Goal: Task Accomplishment & Management: Complete application form

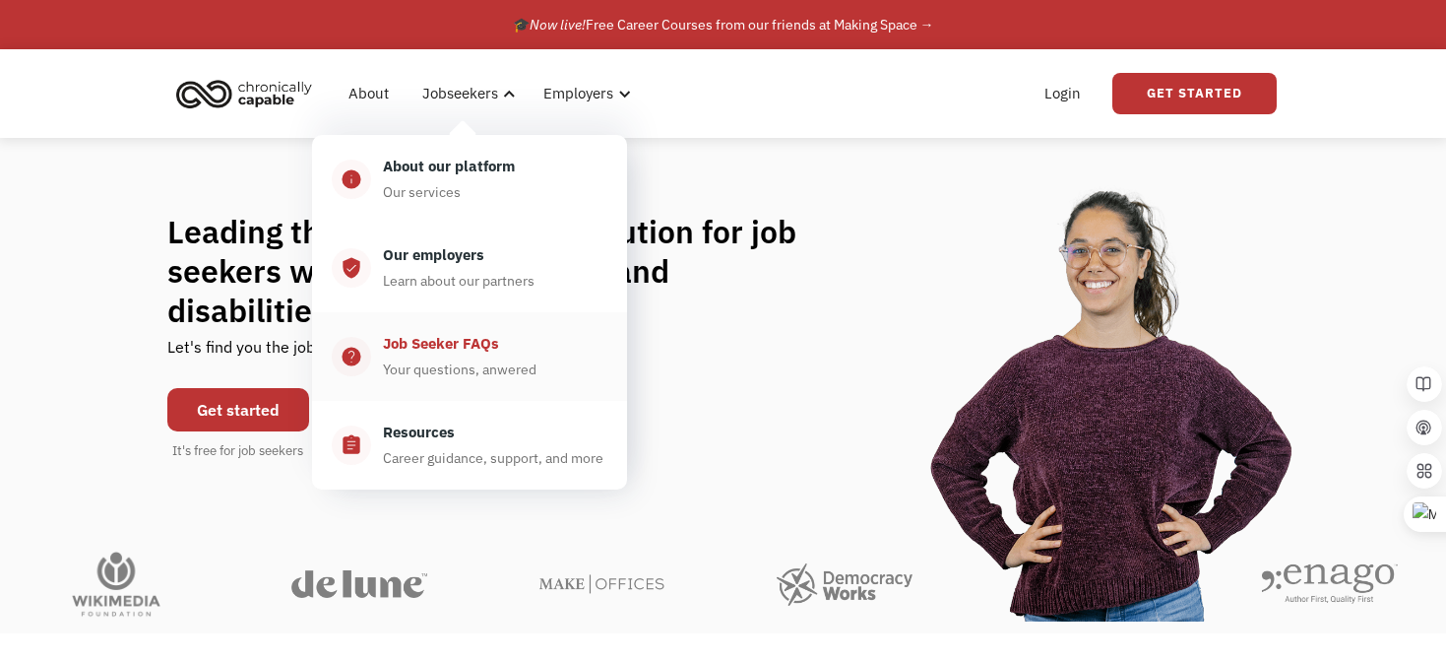
click at [439, 345] on div "Job Seeker FAQs" at bounding box center [441, 344] width 116 height 24
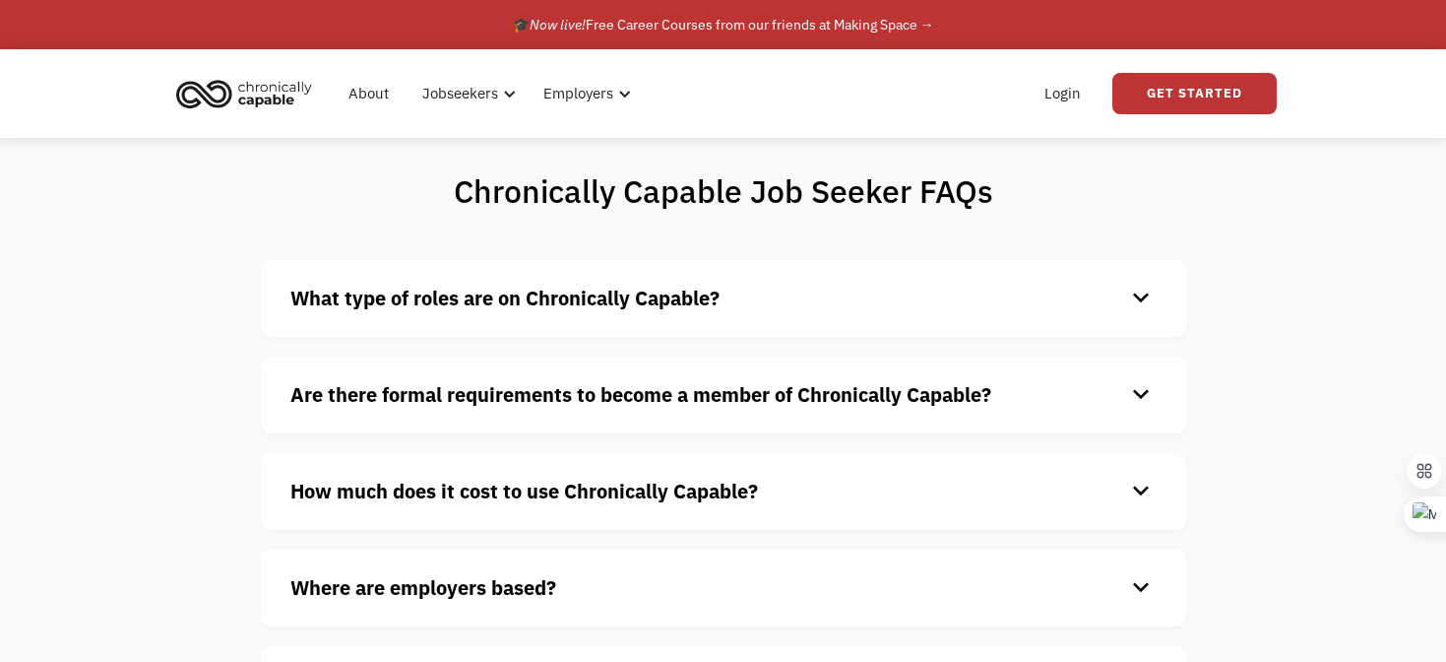
click at [437, 294] on strong "What type of roles are on Chronically Capable?" at bounding box center [504, 298] width 429 height 27
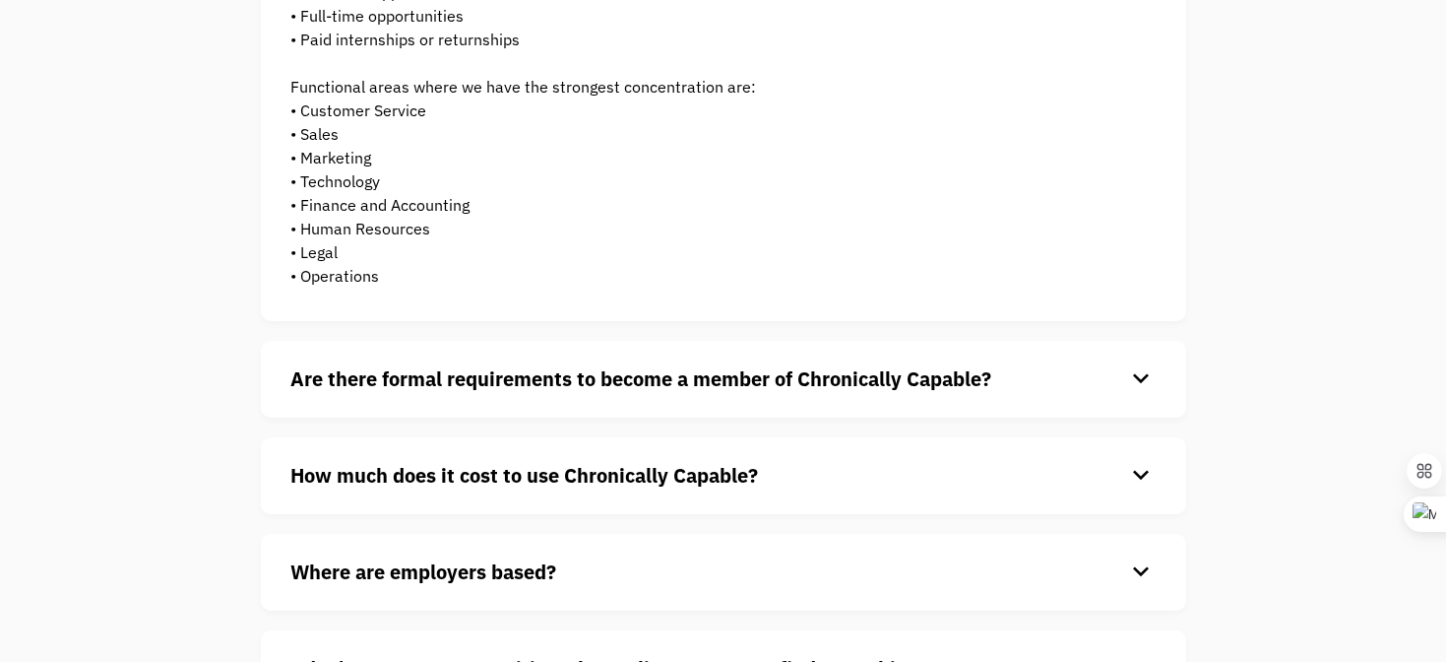
scroll to position [392, 0]
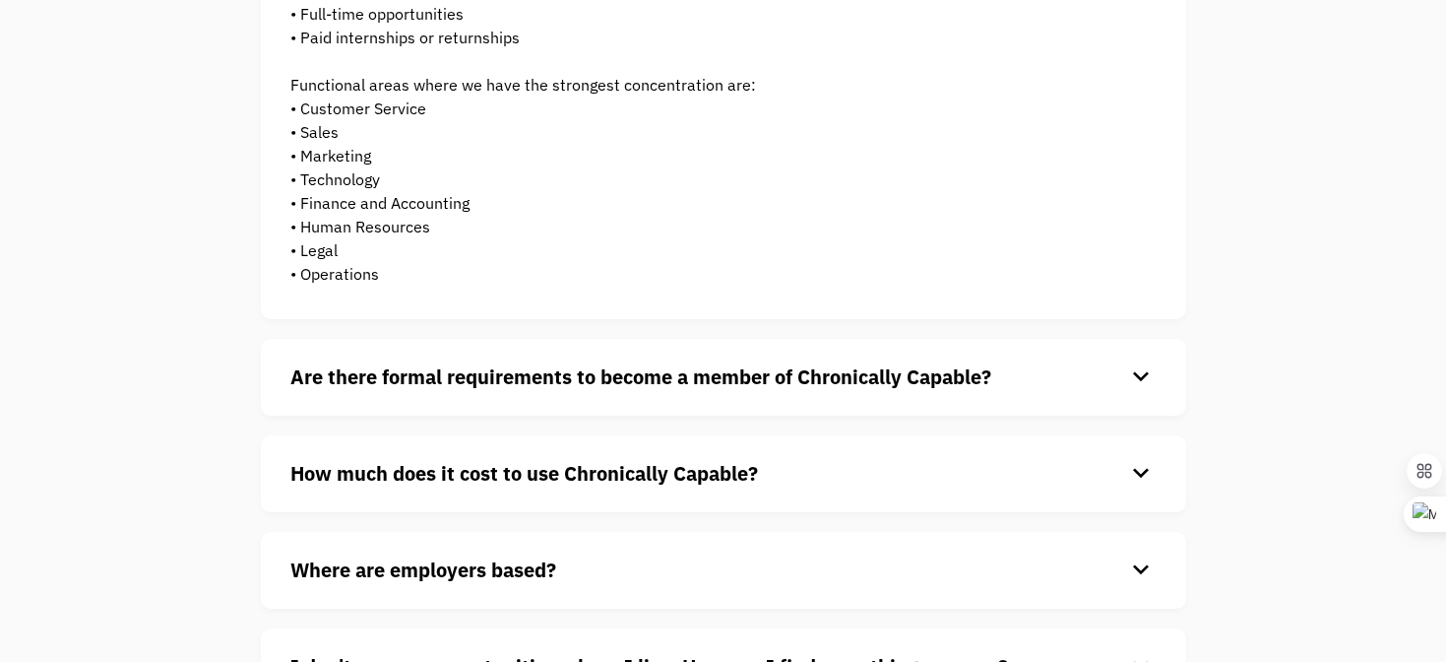
click at [447, 384] on strong "Are there formal requirements to become a member of Chronically Capable?" at bounding box center [640, 376] width 701 height 27
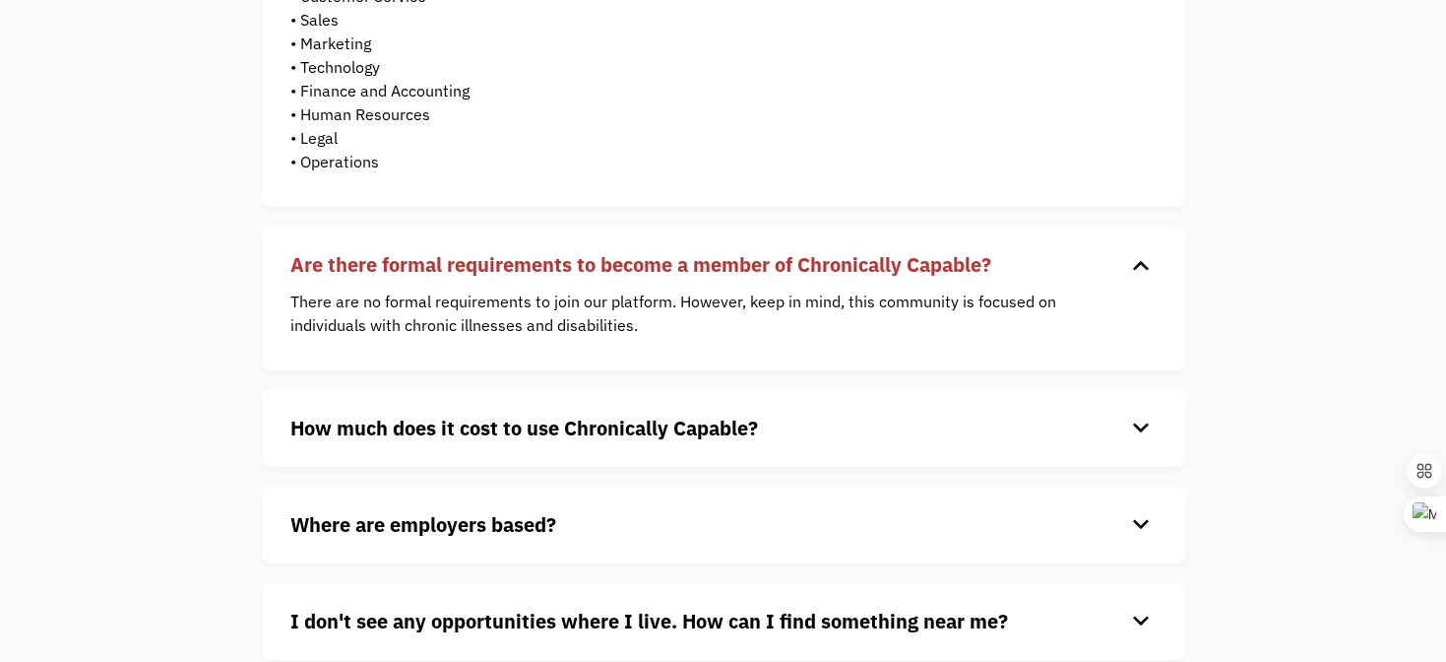
scroll to position [533, 0]
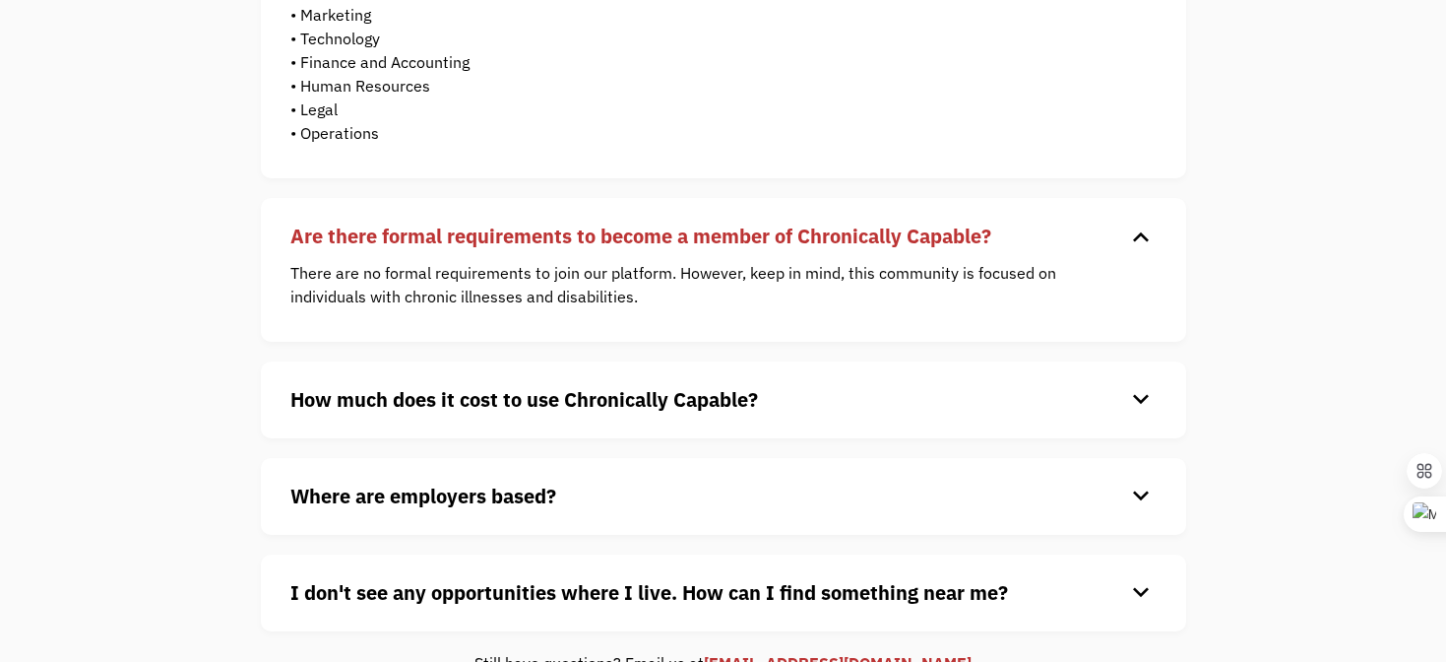
click at [447, 385] on h4 "How much does it cost to use Chronically Capable?" at bounding box center [707, 400] width 835 height 30
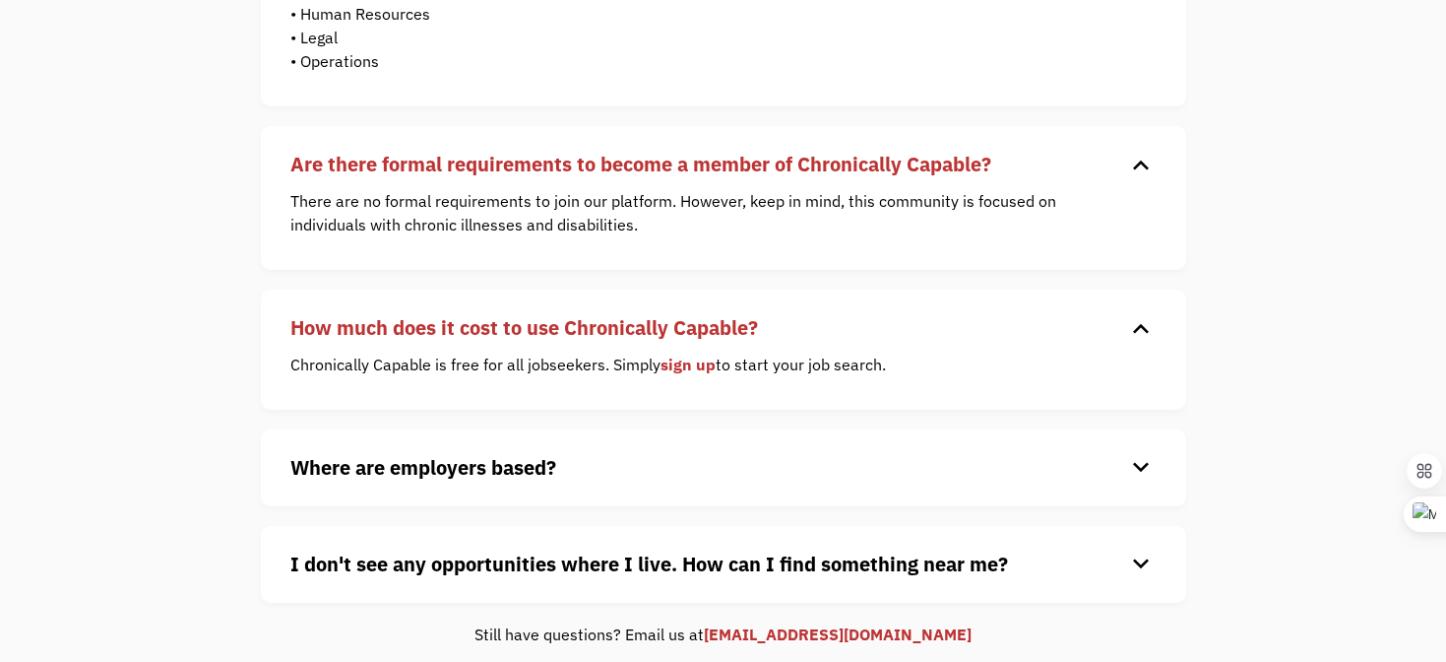
scroll to position [609, 0]
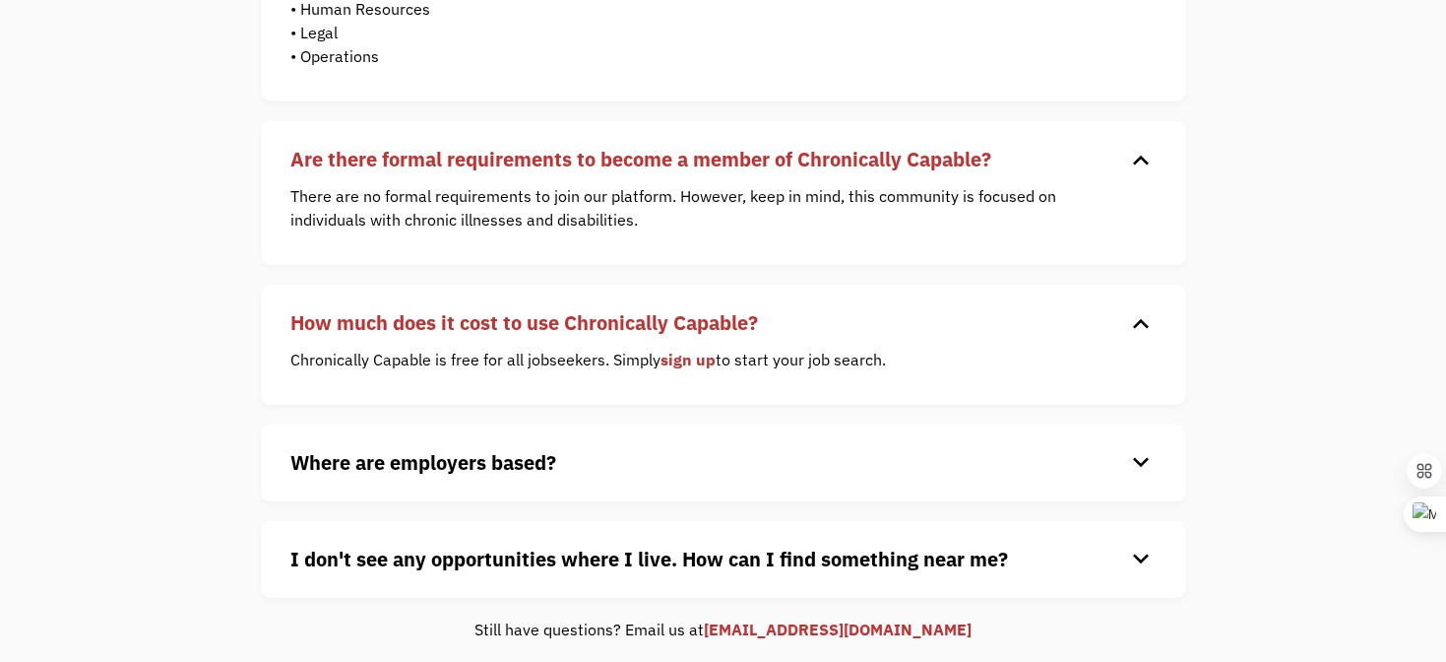
click at [683, 359] on link "sign up" at bounding box center [688, 360] width 55 height 20
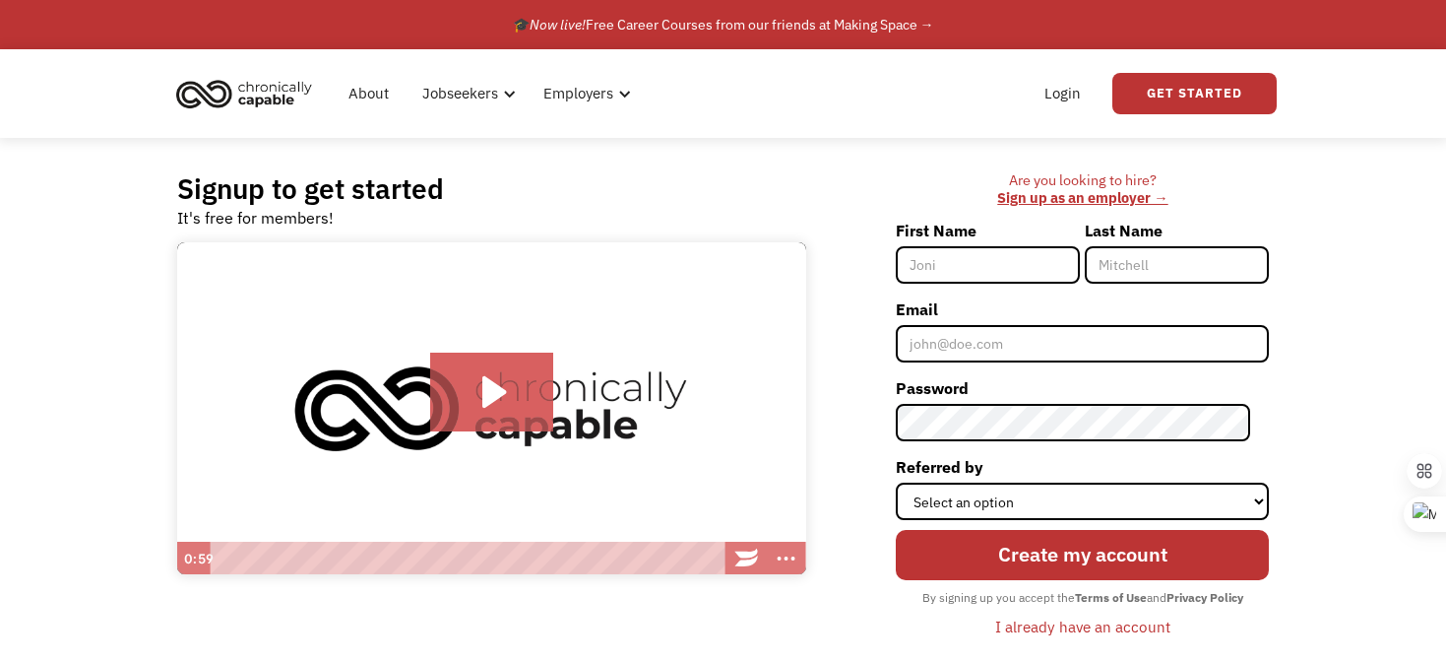
click at [969, 262] on input "First Name" at bounding box center [988, 264] width 184 height 37
type input "[PERSON_NAME]"
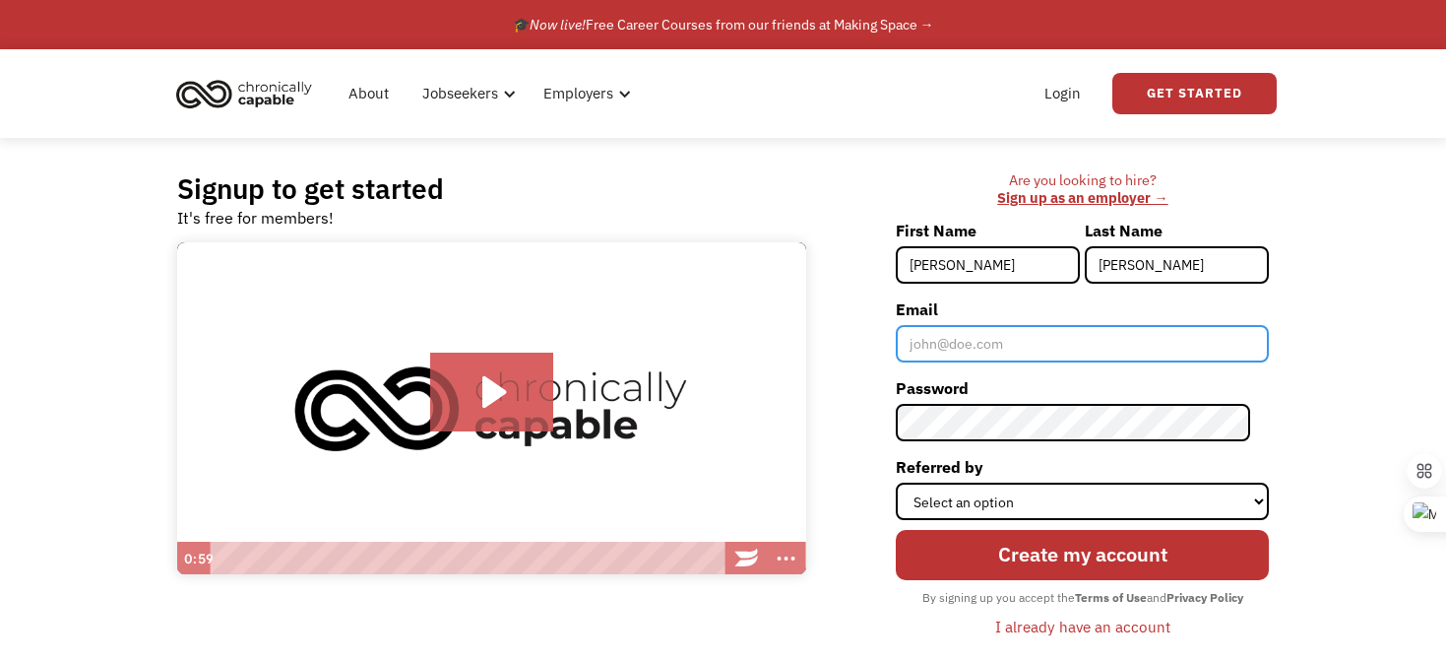
click at [1010, 338] on input "Email" at bounding box center [1082, 343] width 373 height 37
type input "[PERSON_NAME][EMAIL_ADDRESS][PERSON_NAME][DOMAIN_NAME]"
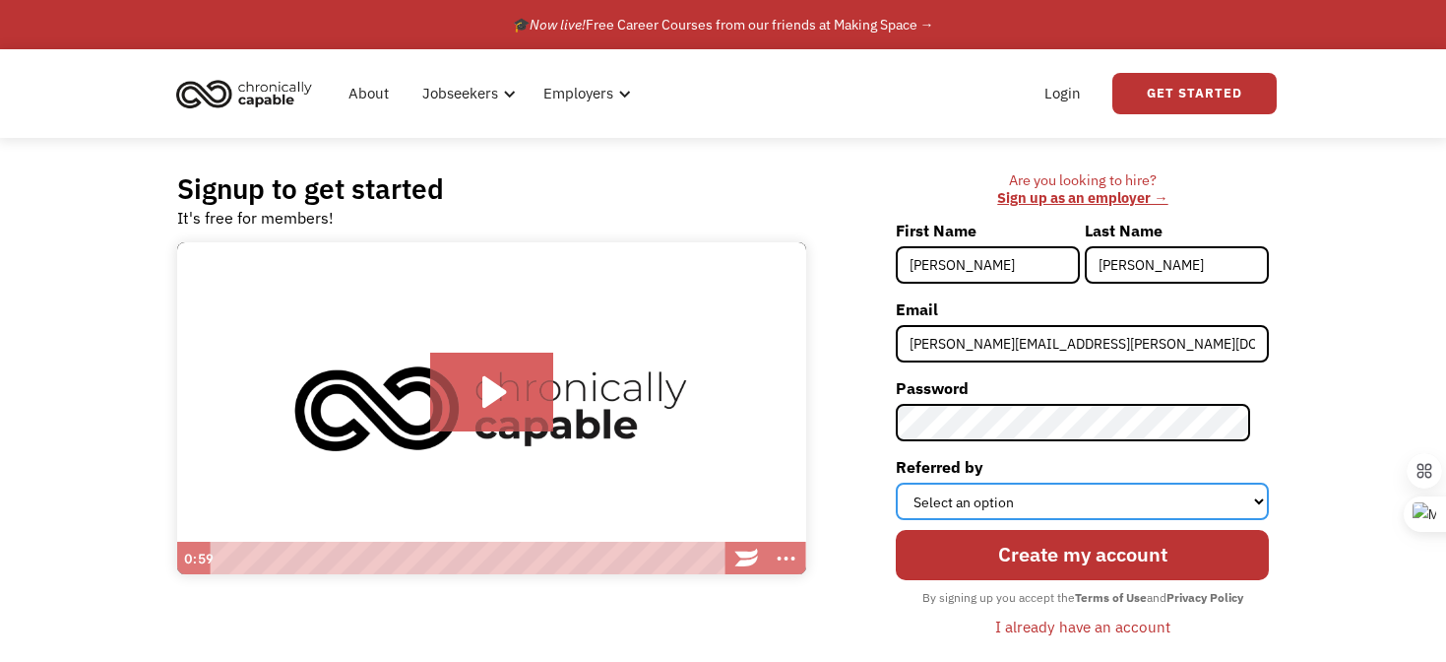
click at [1097, 492] on select "Select an option Instagram Facebook Twitter Search Engine News Article Word of …" at bounding box center [1082, 500] width 373 height 37
select select "Search Engine"
click at [915, 482] on select "Select an option Instagram Facebook Twitter Search Engine News Article Word of …" at bounding box center [1082, 500] width 373 height 37
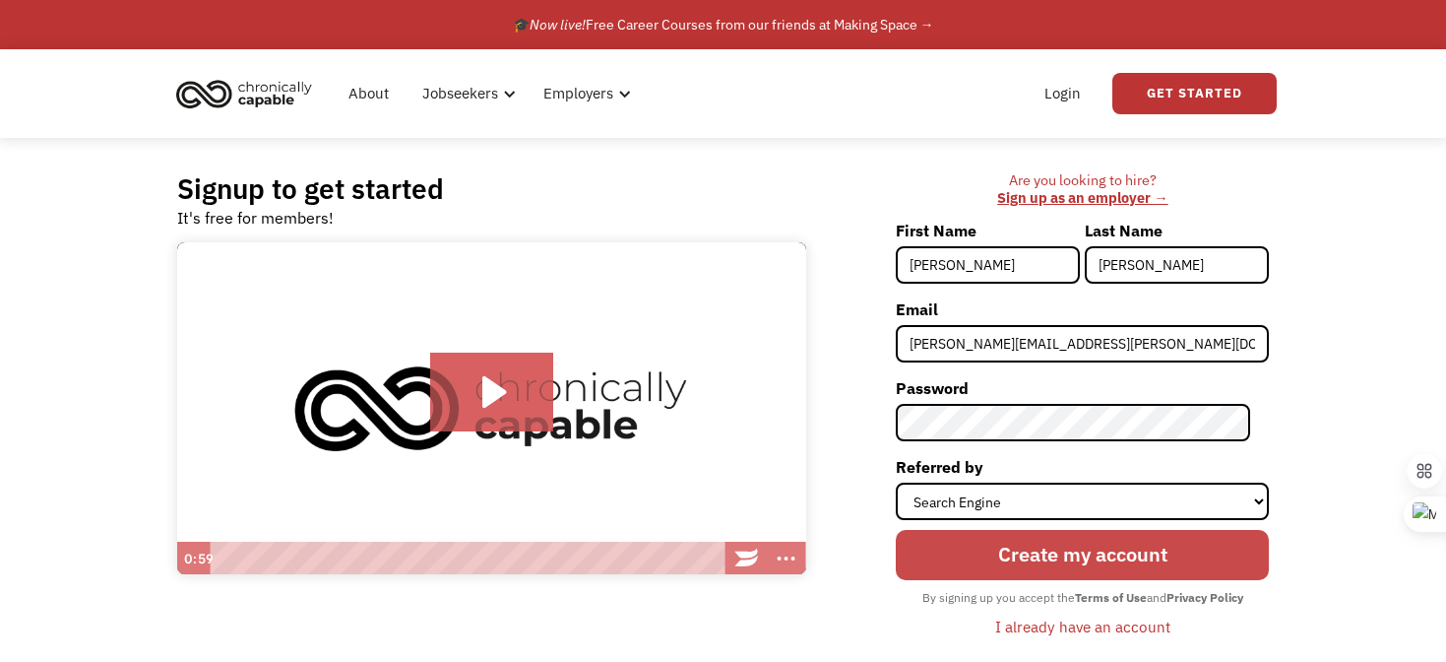
click at [1094, 554] on input "Create my account" at bounding box center [1082, 555] width 373 height 50
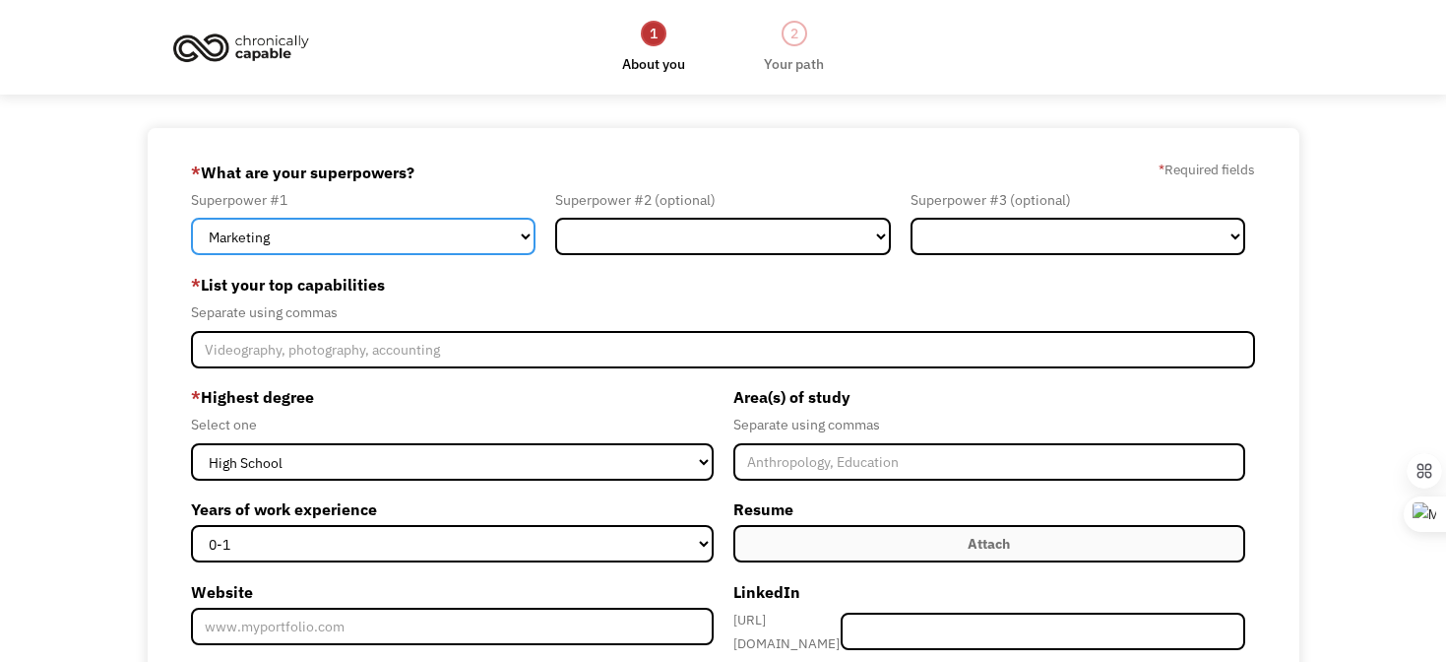
click at [518, 241] on select "Marketing Human Resources Finance Technology Operations Sales Industrial & Manu…" at bounding box center [364, 236] width 346 height 37
select select "Science & Education"
click at [191, 218] on select "Marketing Human Resources Finance Technology Operations Sales Industrial & Manu…" at bounding box center [364, 236] width 346 height 37
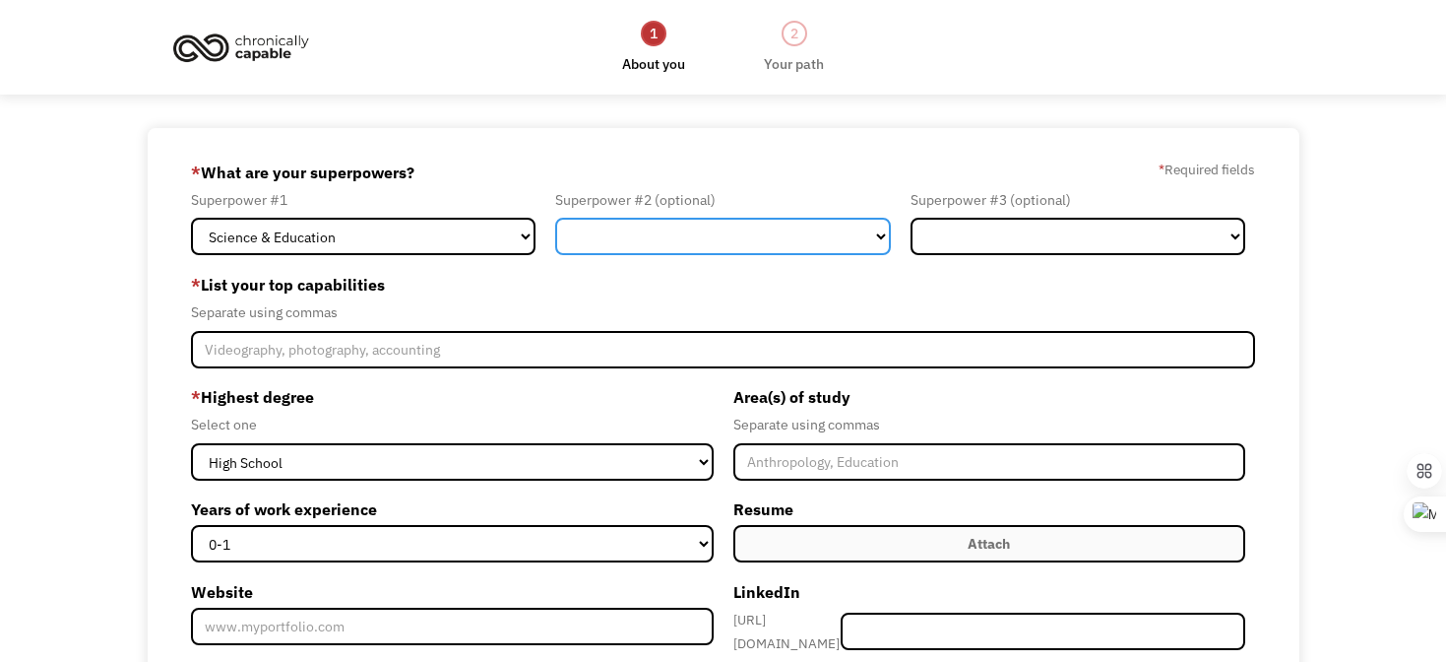
click at [625, 228] on select "Marketing Human Resources Finance Technology Operations Sales Industrial & Manu…" at bounding box center [723, 236] width 336 height 37
select select "Communications & Public Relations"
click at [555, 218] on select "Marketing Human Resources Finance Technology Operations Sales Industrial & Manu…" at bounding box center [723, 236] width 336 height 37
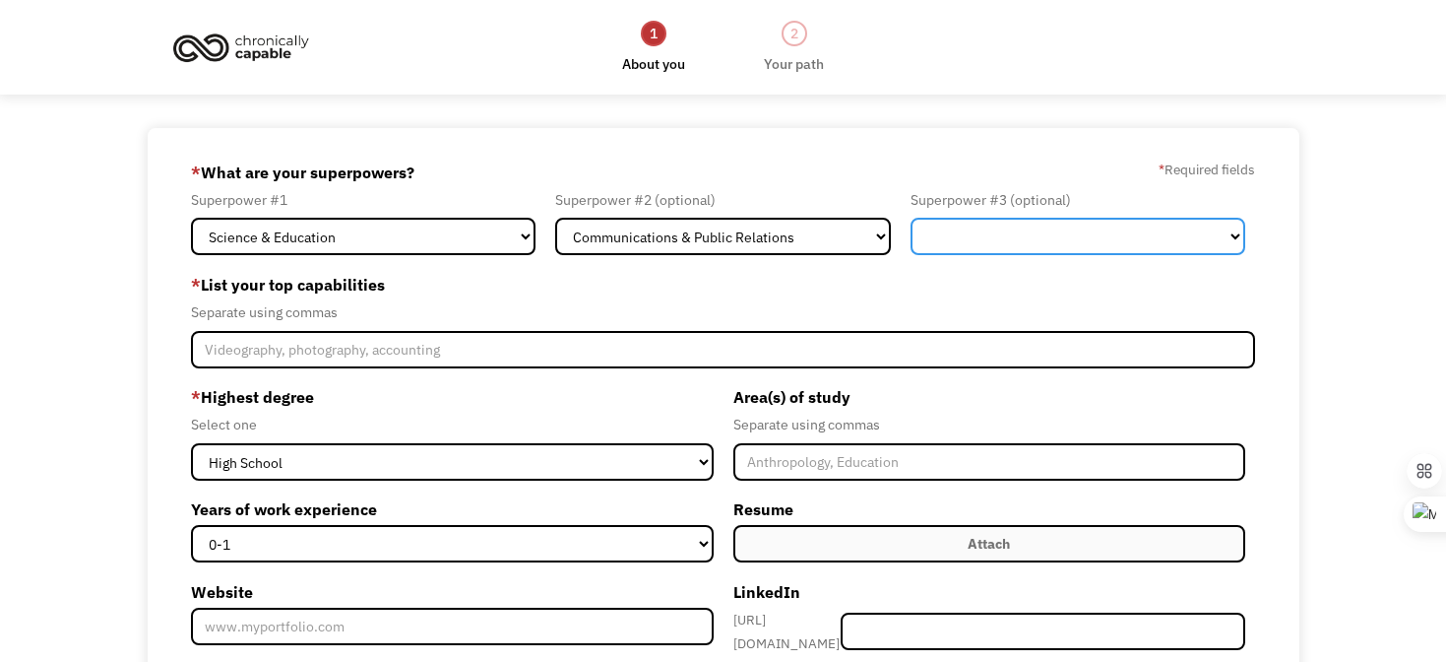
click at [988, 233] on select "Marketing Human Resources Finance Technology Operations Sales Industrial & Manu…" at bounding box center [1079, 236] width 336 height 37
select select "Human Resources"
click at [911, 218] on select "Marketing Human Resources Finance Technology Operations Sales Industrial & Manu…" at bounding box center [1079, 236] width 336 height 37
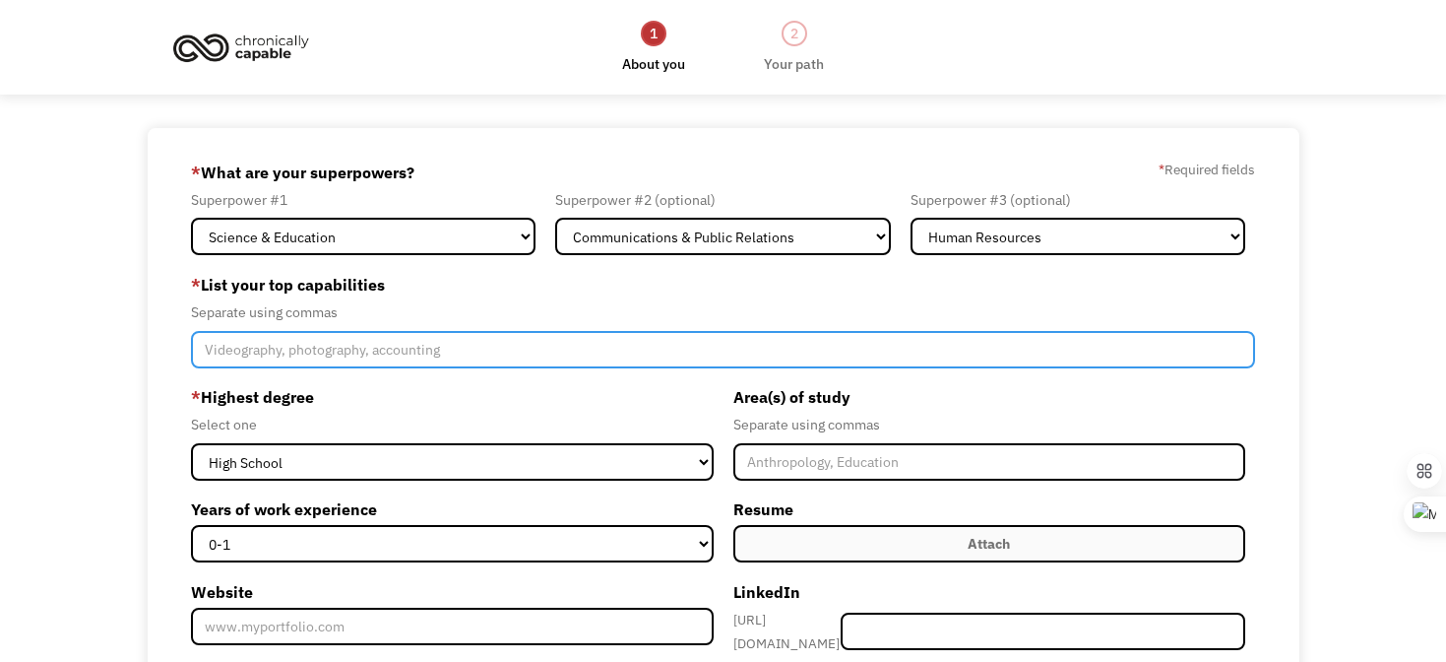
click at [492, 351] on input "Member-Create-Step1" at bounding box center [723, 349] width 1065 height 37
click at [324, 352] on input "curriculum design, writing, organization, teaching" at bounding box center [723, 349] width 1065 height 37
drag, startPoint x: 507, startPoint y: 353, endPoint x: 582, endPoint y: 366, distance: 75.9
click at [582, 366] on input "curriculum design, teaching, writing, organization, teaching" at bounding box center [723, 349] width 1065 height 37
type input "curriculum design, teaching, writing, organization"
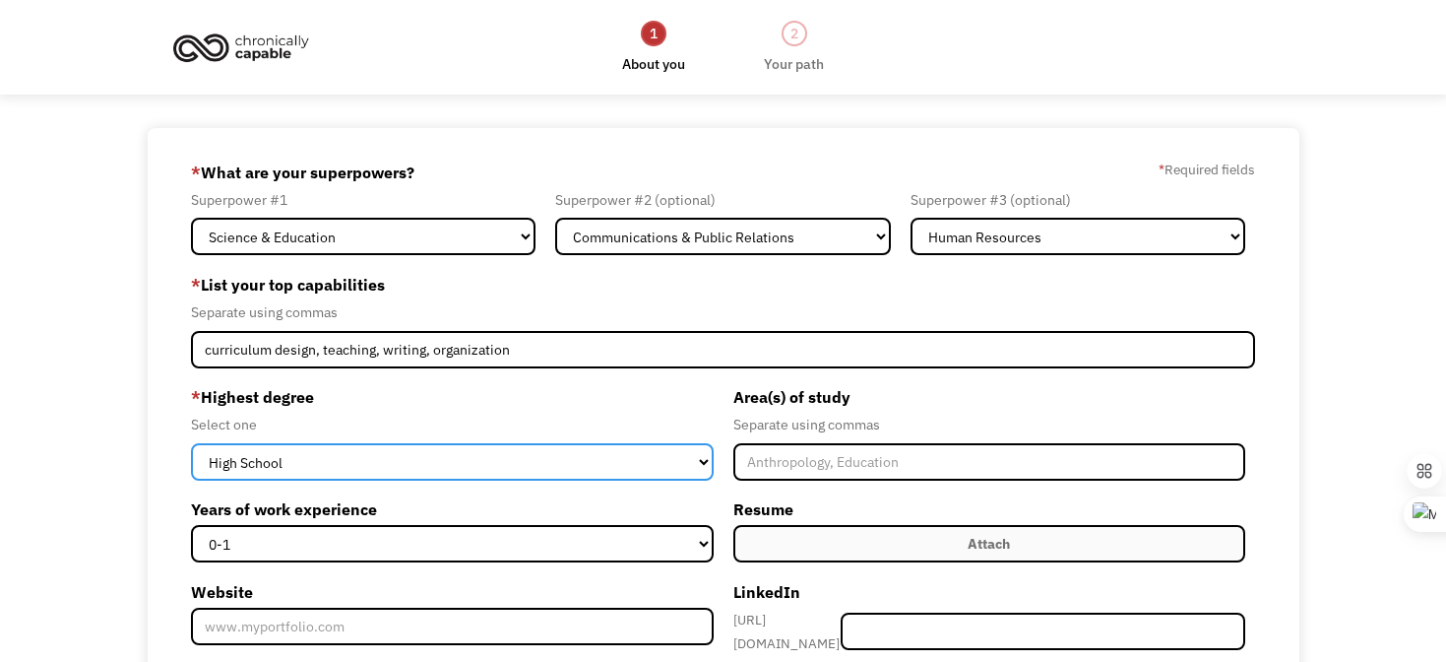
click at [476, 459] on select "High School Associates Bachelors Master's PhD" at bounding box center [452, 461] width 523 height 37
select select "masters"
click at [191, 443] on select "High School Associates Bachelors Master's PhD" at bounding box center [452, 461] width 523 height 37
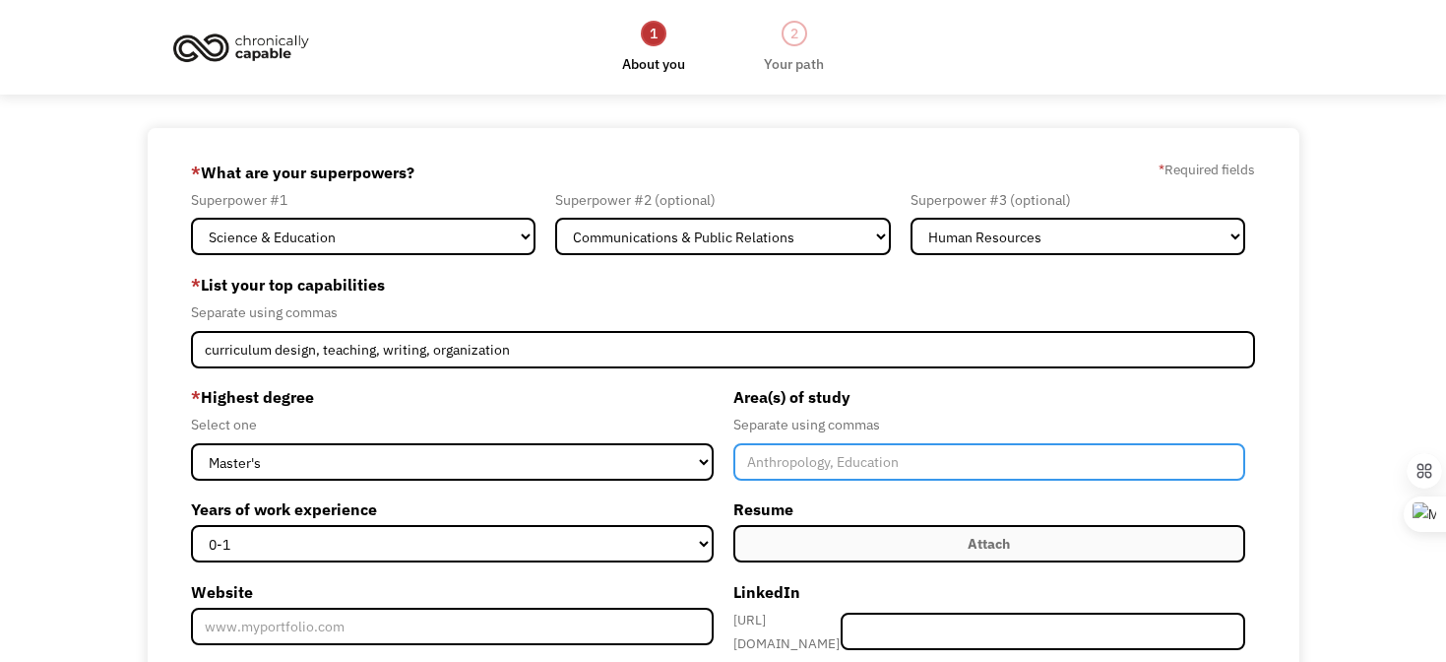
click at [786, 455] on input "Member-Create-Step1" at bounding box center [990, 461] width 513 height 37
type input "Education"
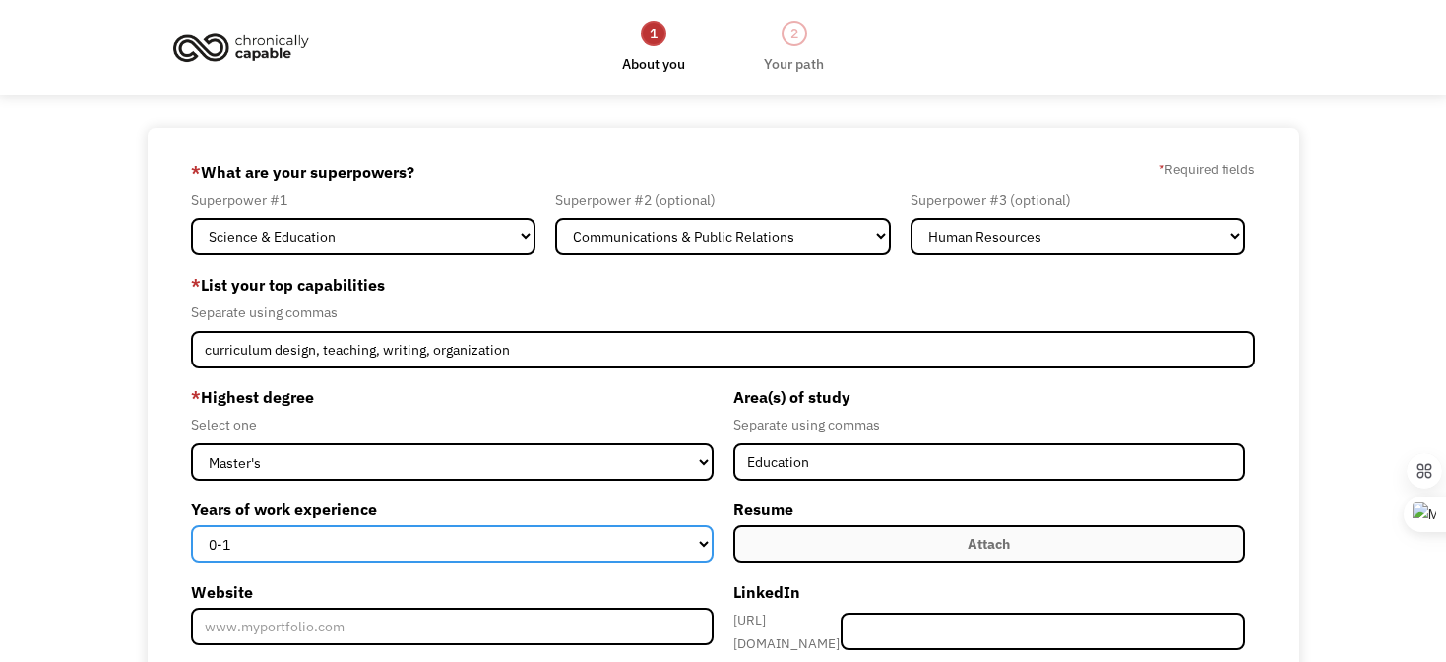
click at [525, 549] on select "0-1 2-4 5-10 11-15 15+" at bounding box center [452, 543] width 523 height 37
select select "15+"
click at [191, 525] on select "0-1 2-4 5-10 11-15 15+" at bounding box center [452, 543] width 523 height 37
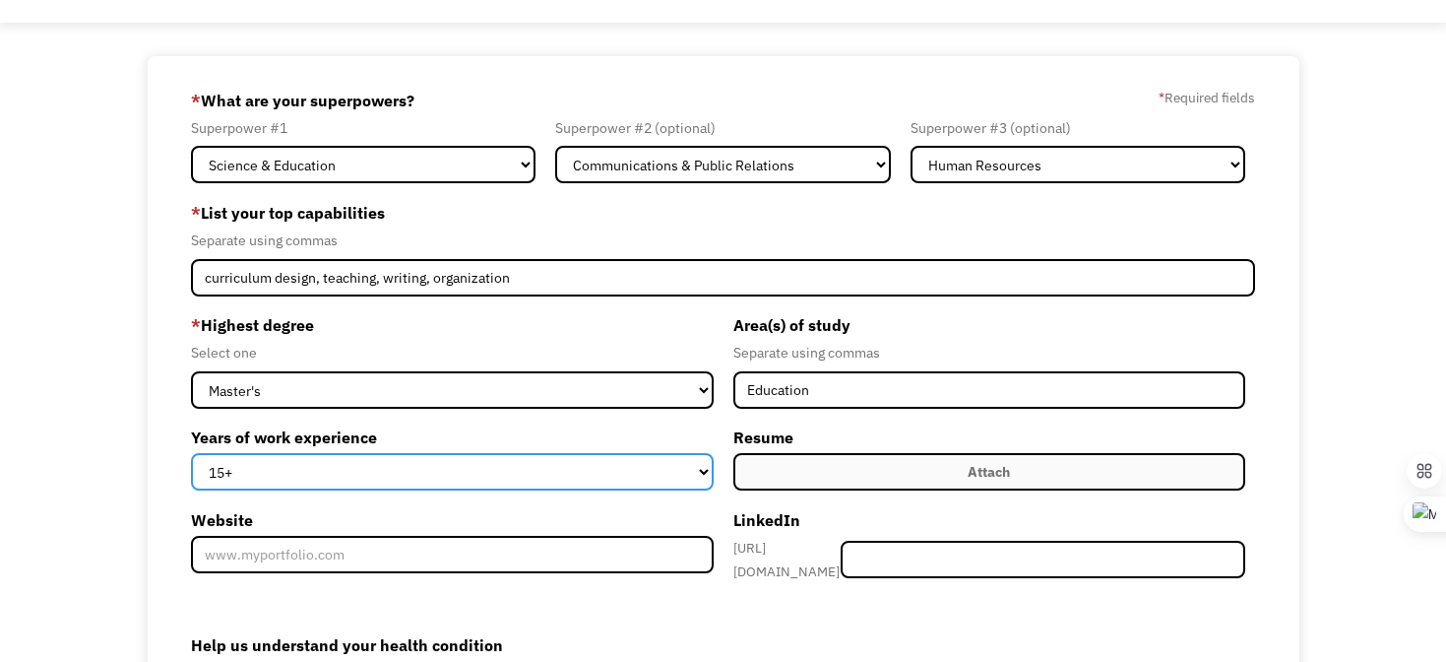
scroll to position [104, 0]
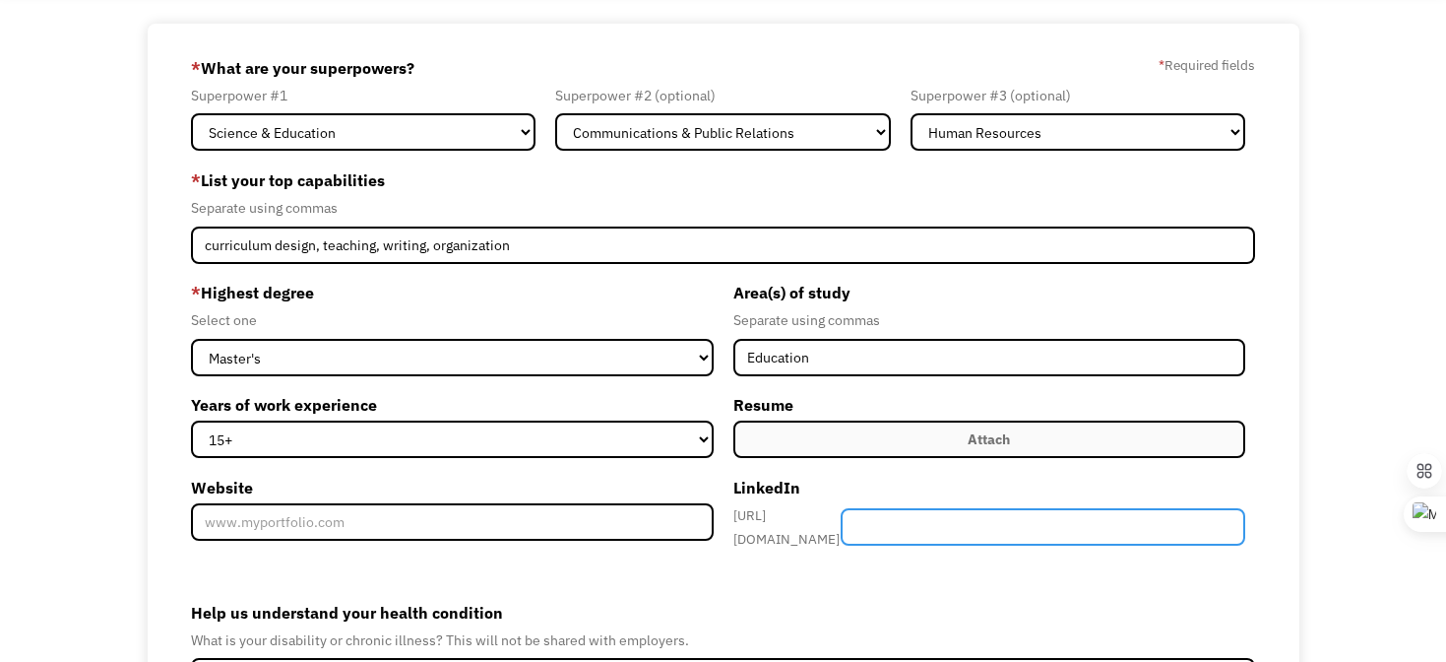
click at [936, 522] on input "Member-Create-Step1" at bounding box center [1043, 526] width 405 height 37
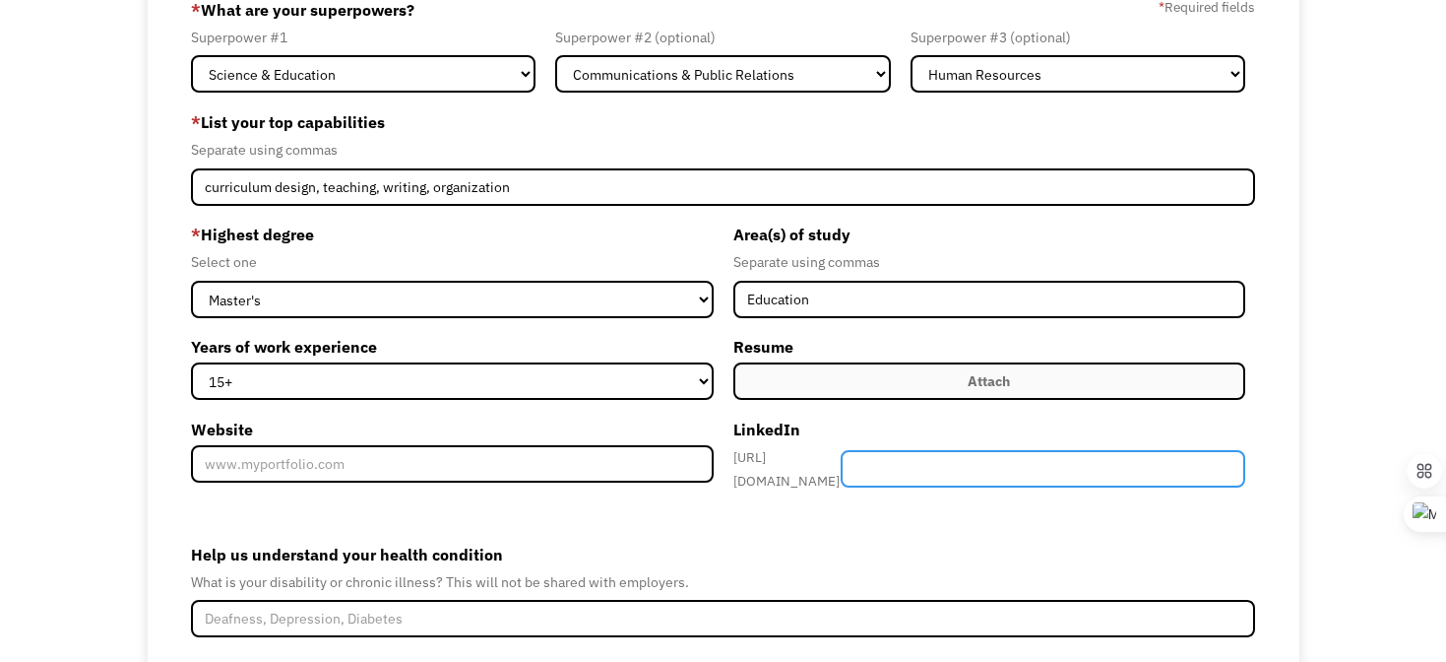
scroll to position [171, 0]
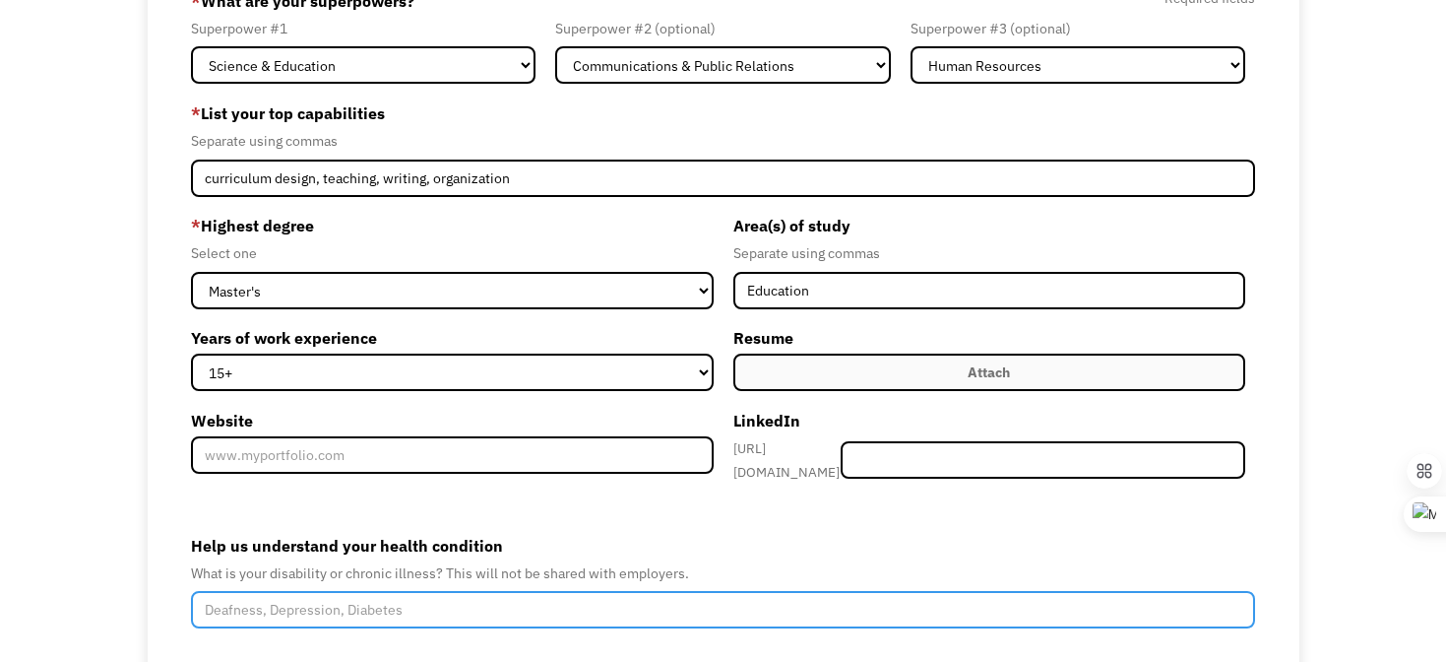
click at [523, 605] on input "Help us understand your health condition" at bounding box center [723, 609] width 1065 height 37
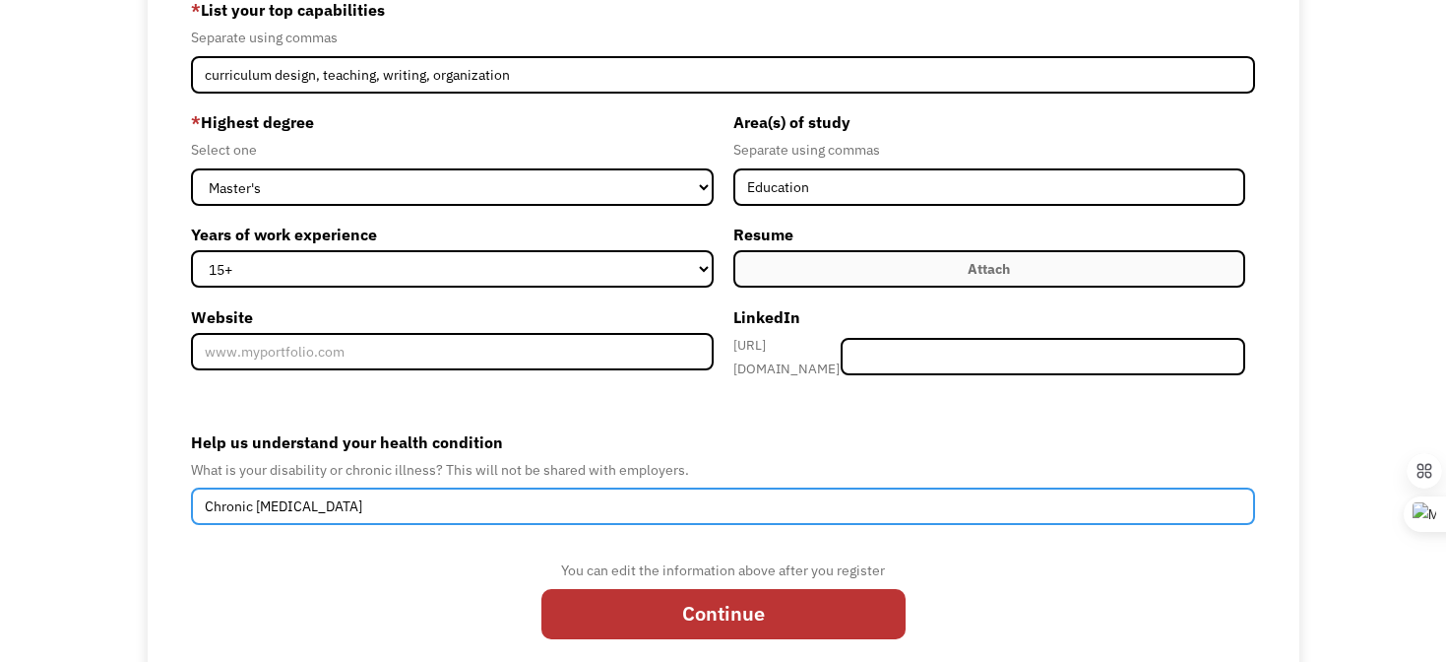
scroll to position [276, 0]
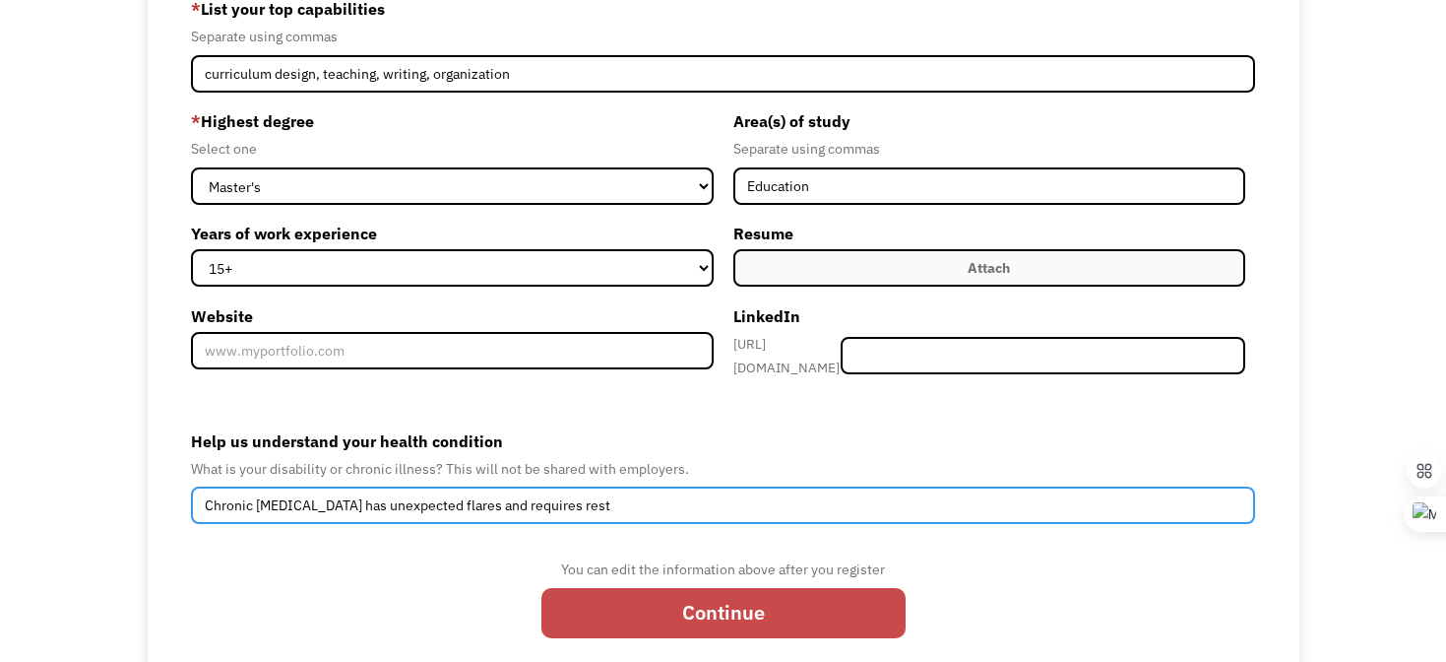
type input "Chronic Lyme disease has unexpected flares and requires rest"
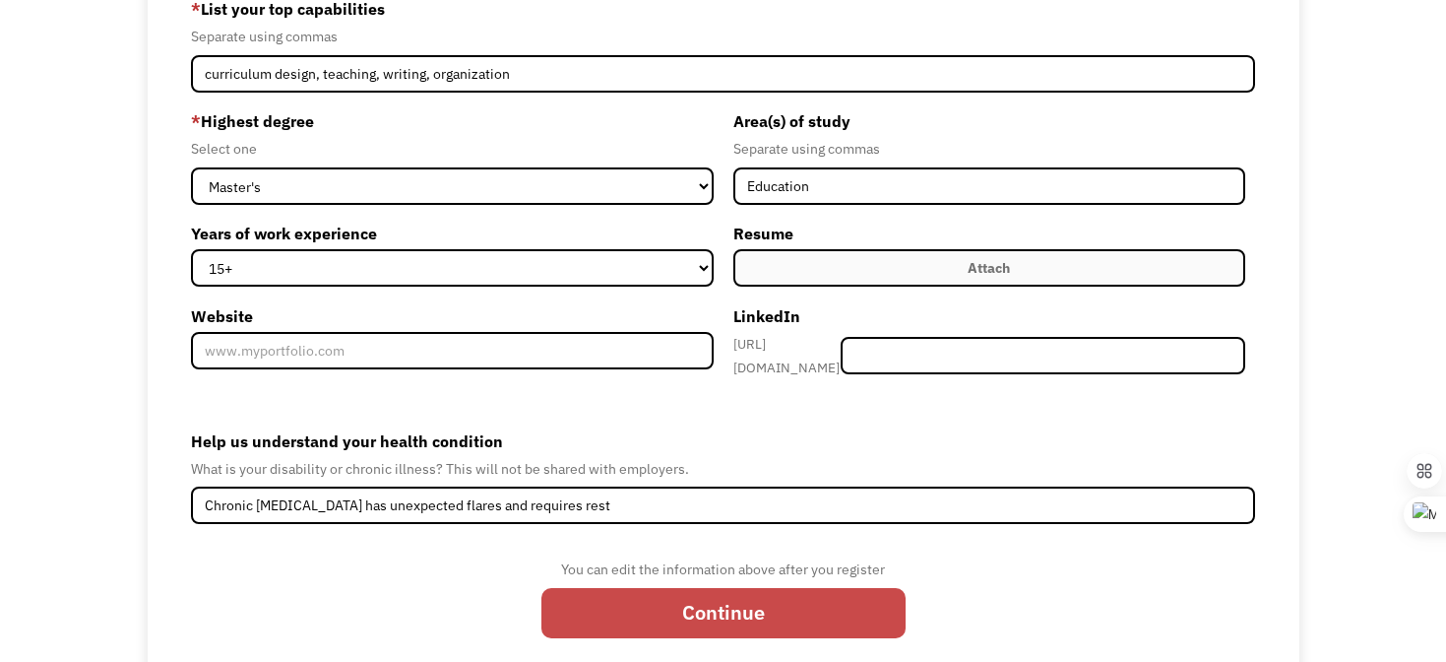
click at [641, 622] on input "Continue" at bounding box center [724, 613] width 364 height 50
type input "Please wait..."
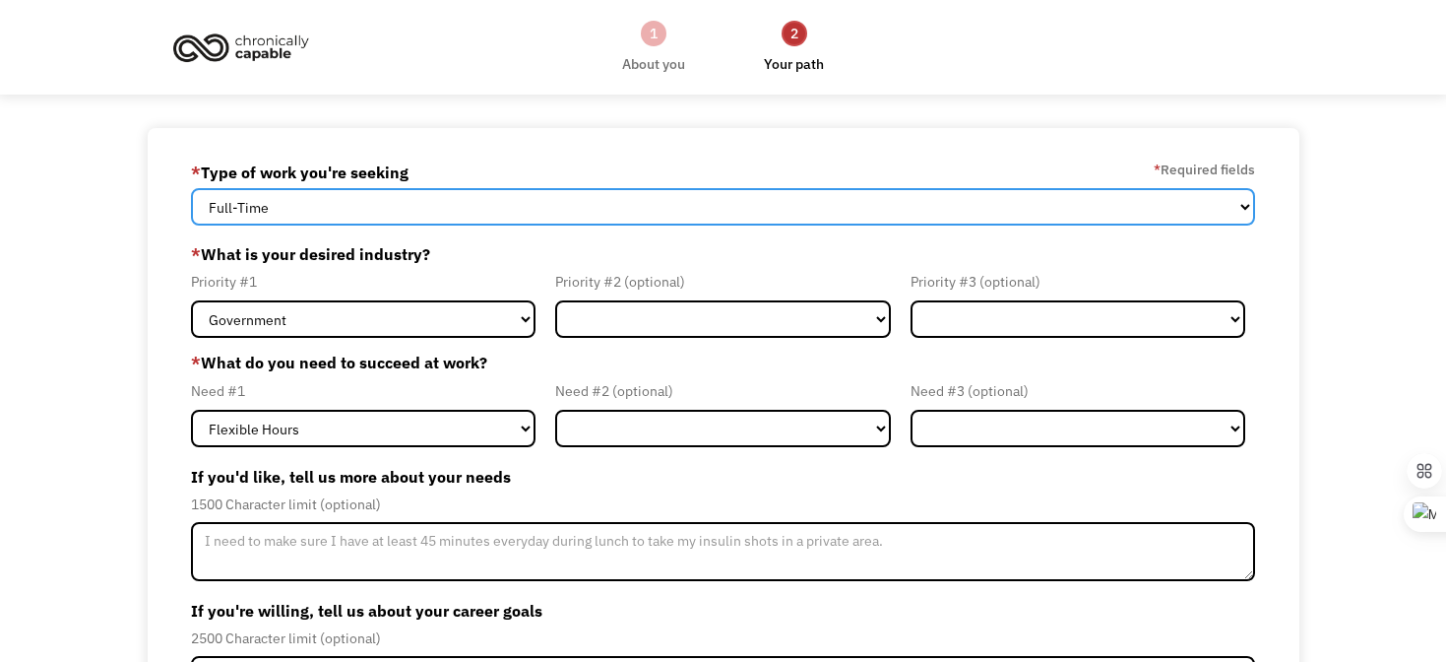
click at [518, 219] on select "Full-Time Part-Time Both Full-Time and Part-Time" at bounding box center [723, 206] width 1065 height 37
select select "part-time"
click at [191, 188] on select "Full-Time Part-Time Both Full-Time and Part-Time" at bounding box center [723, 206] width 1065 height 37
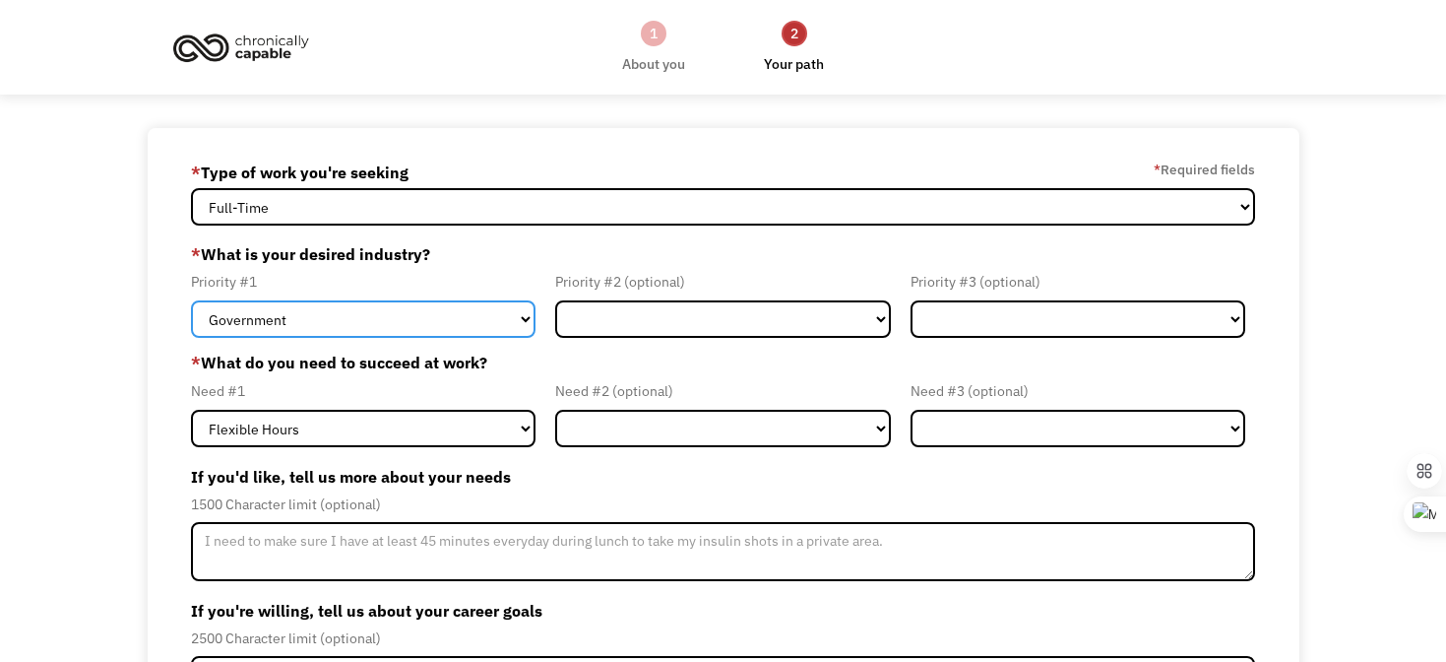
click at [458, 311] on select "Government Finance & Insurance Health & Social Care Tech & Engineering Creative…" at bounding box center [364, 318] width 346 height 37
select select "Education"
click at [191, 300] on select "Government Finance & Insurance Health & Social Care Tech & Engineering Creative…" at bounding box center [364, 318] width 346 height 37
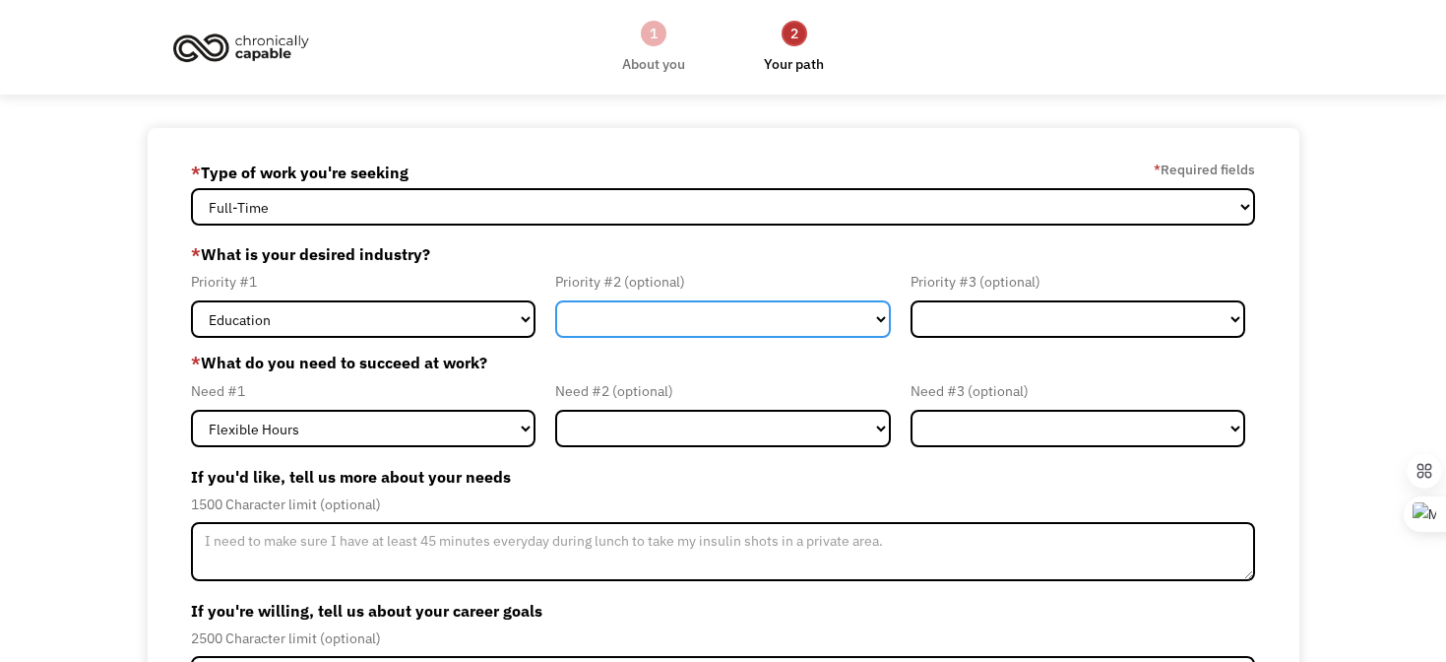
click at [789, 322] on select "Government Finance & Insurance Health & Social Care Tech & Engineering Creative…" at bounding box center [723, 318] width 336 height 37
select select "Creative & Design"
click at [555, 300] on select "Government Finance & Insurance Health & Social Care Tech & Engineering Creative…" at bounding box center [723, 318] width 336 height 37
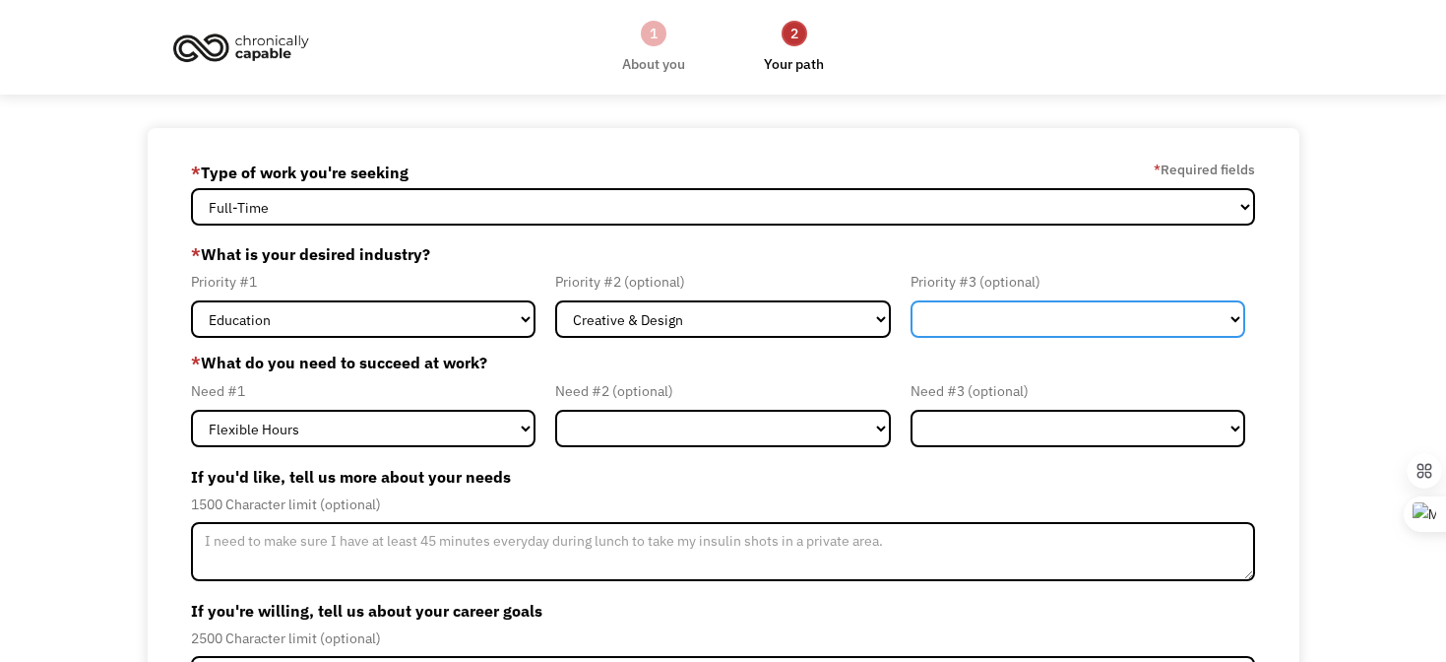
click at [974, 313] on select "Government Finance & Insurance Health & Social Care Tech & Engineering Creative…" at bounding box center [1079, 318] width 336 height 37
select select "Administrative"
click at [911, 300] on select "Government Finance & Insurance Health & Social Care Tech & Engineering Creative…" at bounding box center [1079, 318] width 336 height 37
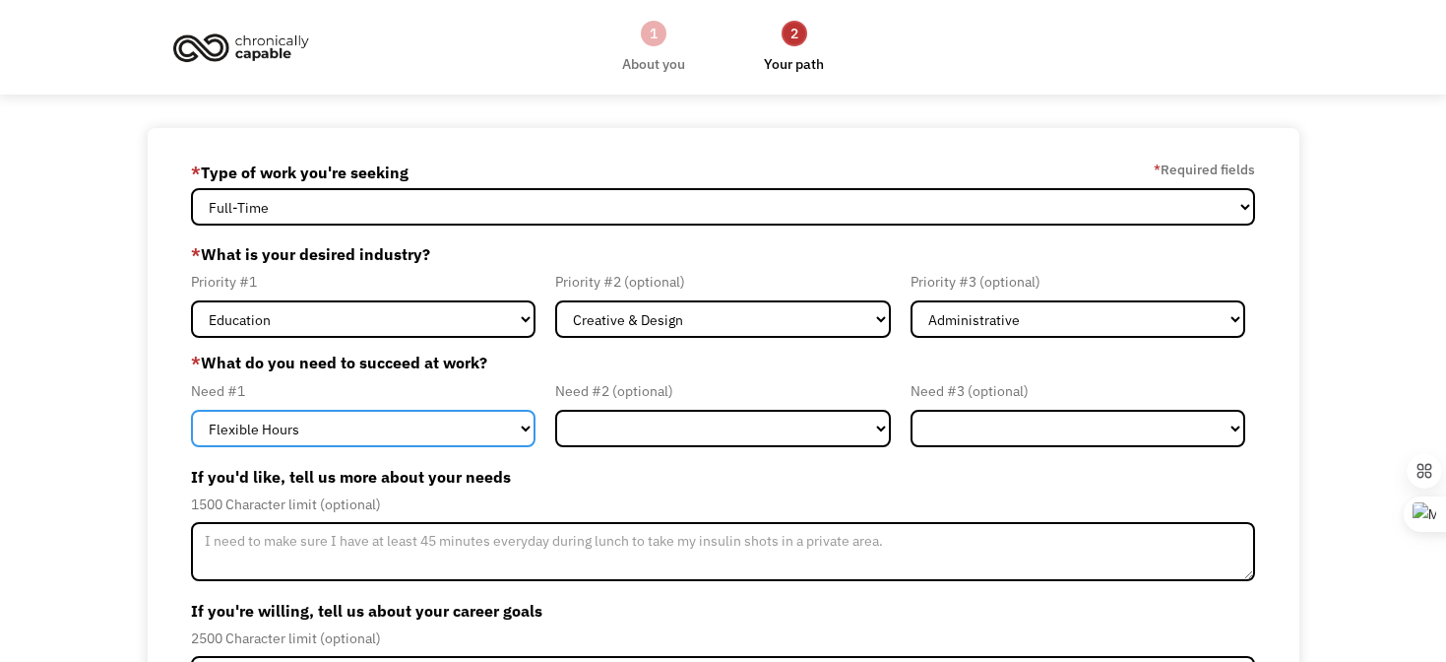
click at [498, 434] on select "Flexible Hours Remote Work Service Animal On-site Accommodations Visual Support…" at bounding box center [364, 428] width 346 height 37
select select "Remote Work"
click at [191, 410] on select "Flexible Hours Remote Work Service Animal On-site Accommodations Visual Support…" at bounding box center [364, 428] width 346 height 37
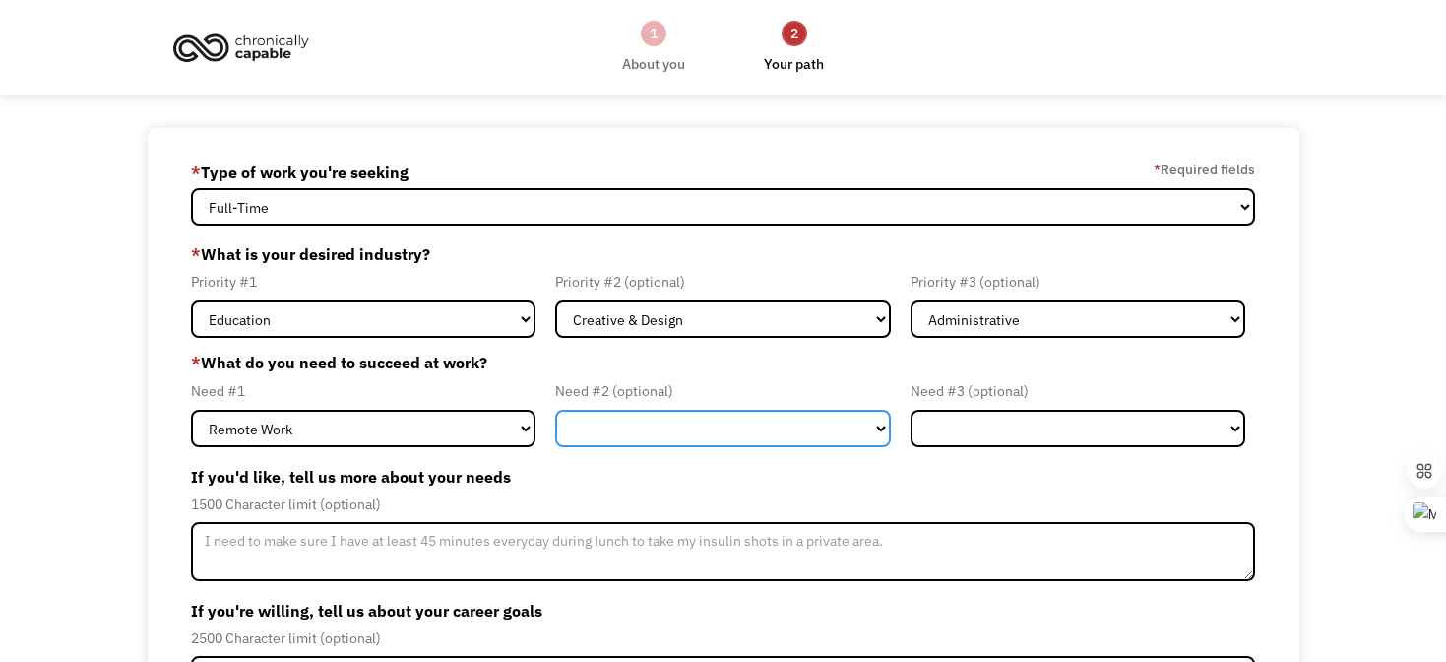
click at [604, 426] on select "Flexible Hours Remote Work Service Animal On-site Accommodations Visual Support…" at bounding box center [723, 428] width 336 height 37
select select "On-site Accommodations"
click at [555, 410] on select "Flexible Hours Remote Work Service Animal On-site Accommodations Visual Support…" at bounding box center [723, 428] width 336 height 37
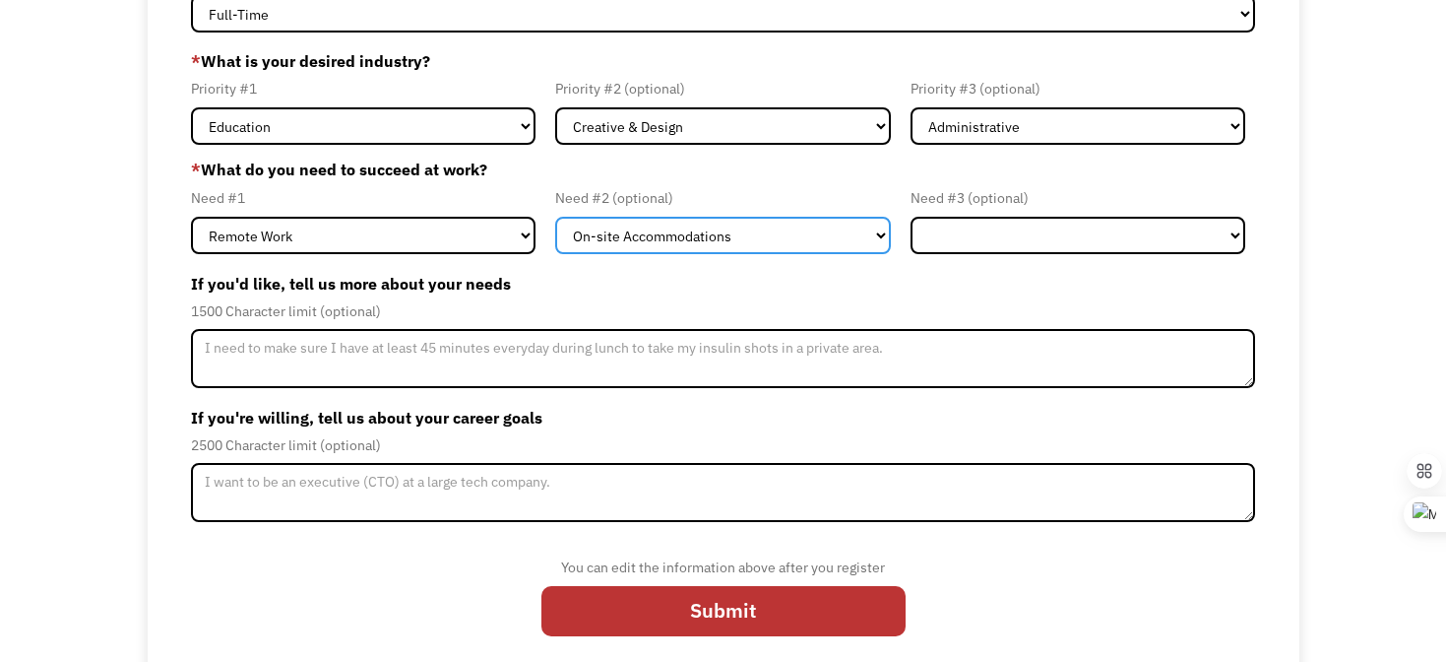
scroll to position [209, 0]
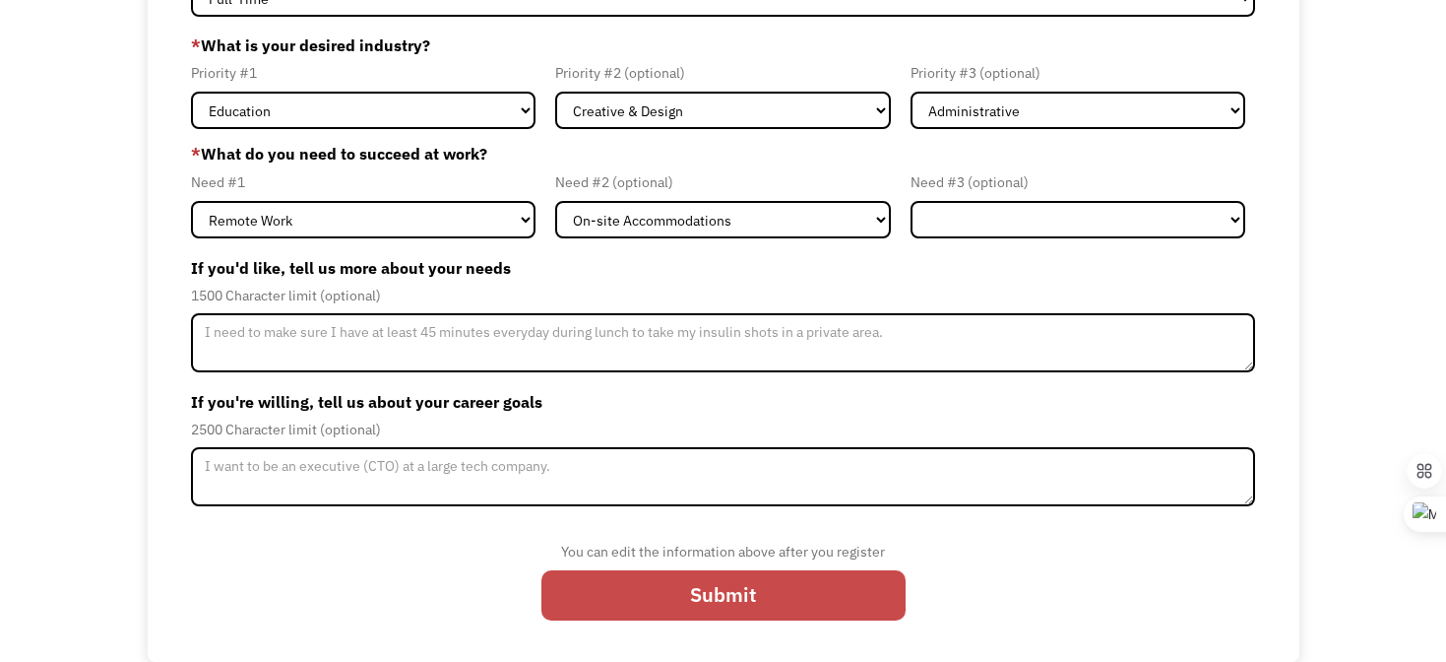
click at [660, 597] on input "Submit" at bounding box center [724, 595] width 364 height 50
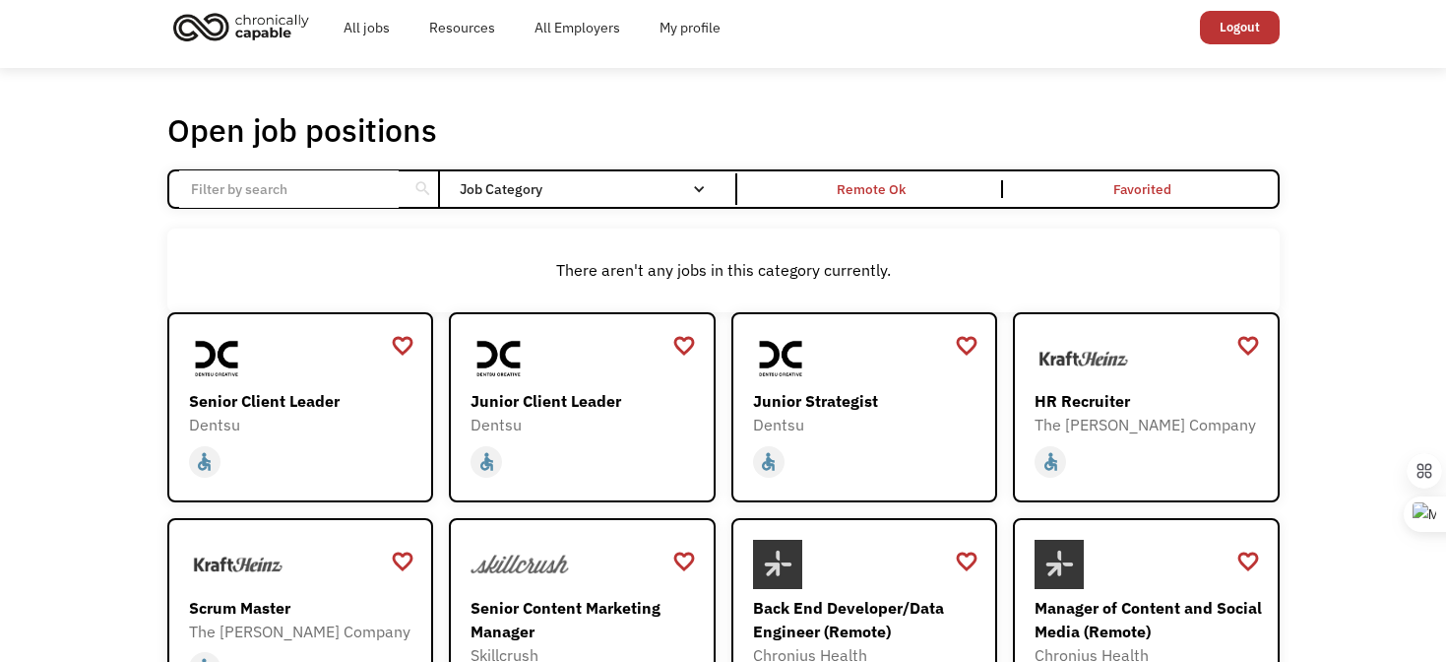
scroll to position [16, 0]
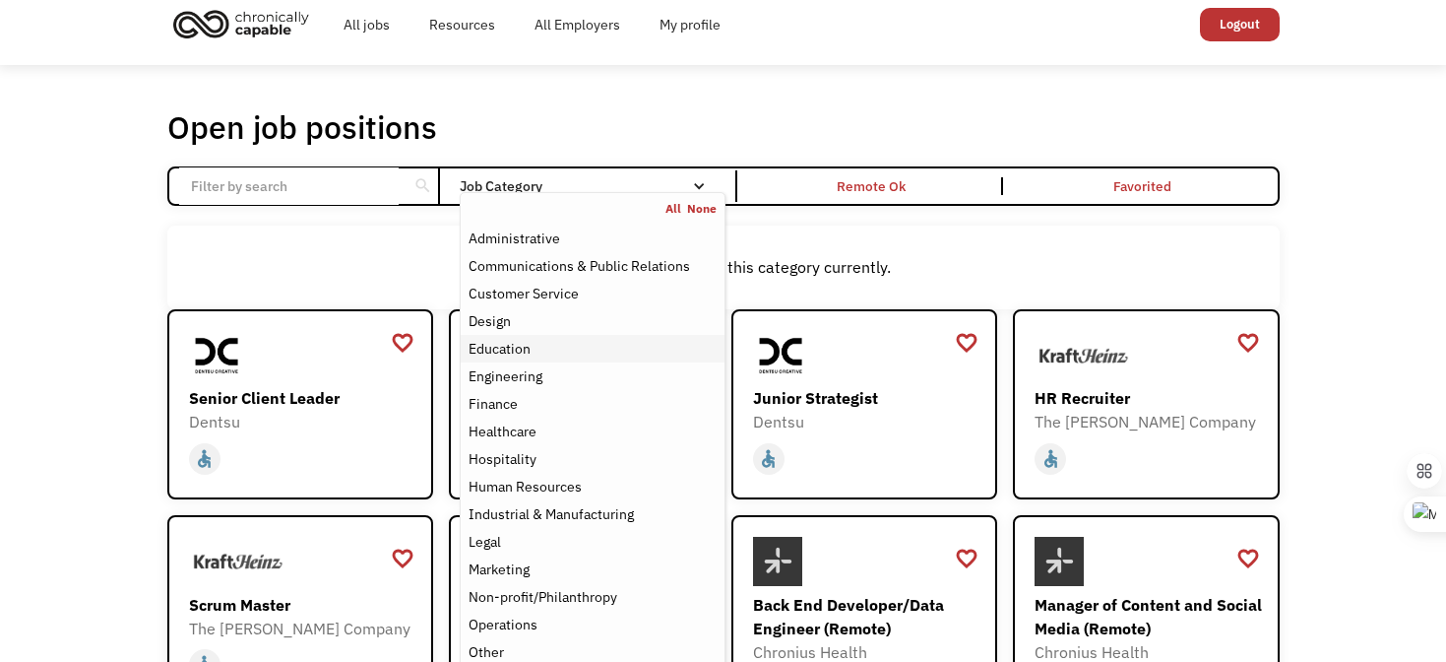
click at [574, 348] on div "Education" at bounding box center [592, 349] width 247 height 24
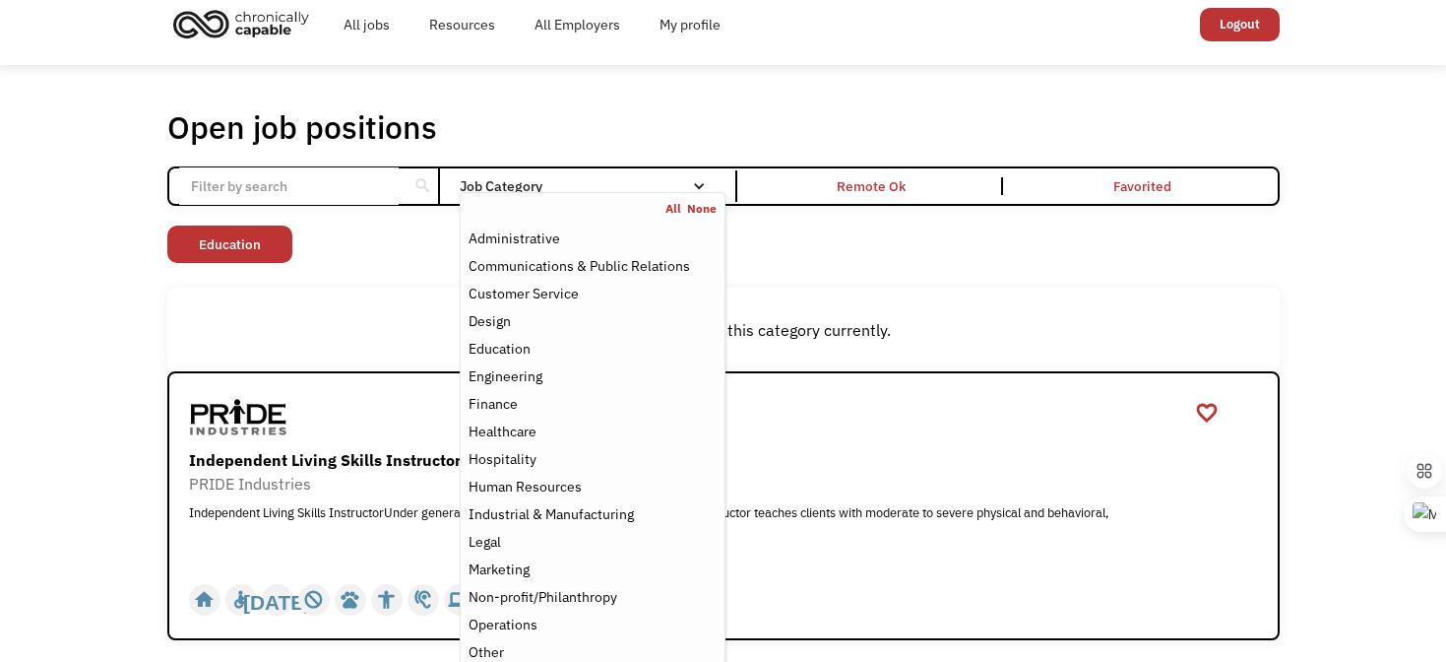
click at [919, 245] on div "Non-profit/Philanthropy Other Transportation Technology Science Sales Operation…" at bounding box center [723, 246] width 1113 height 42
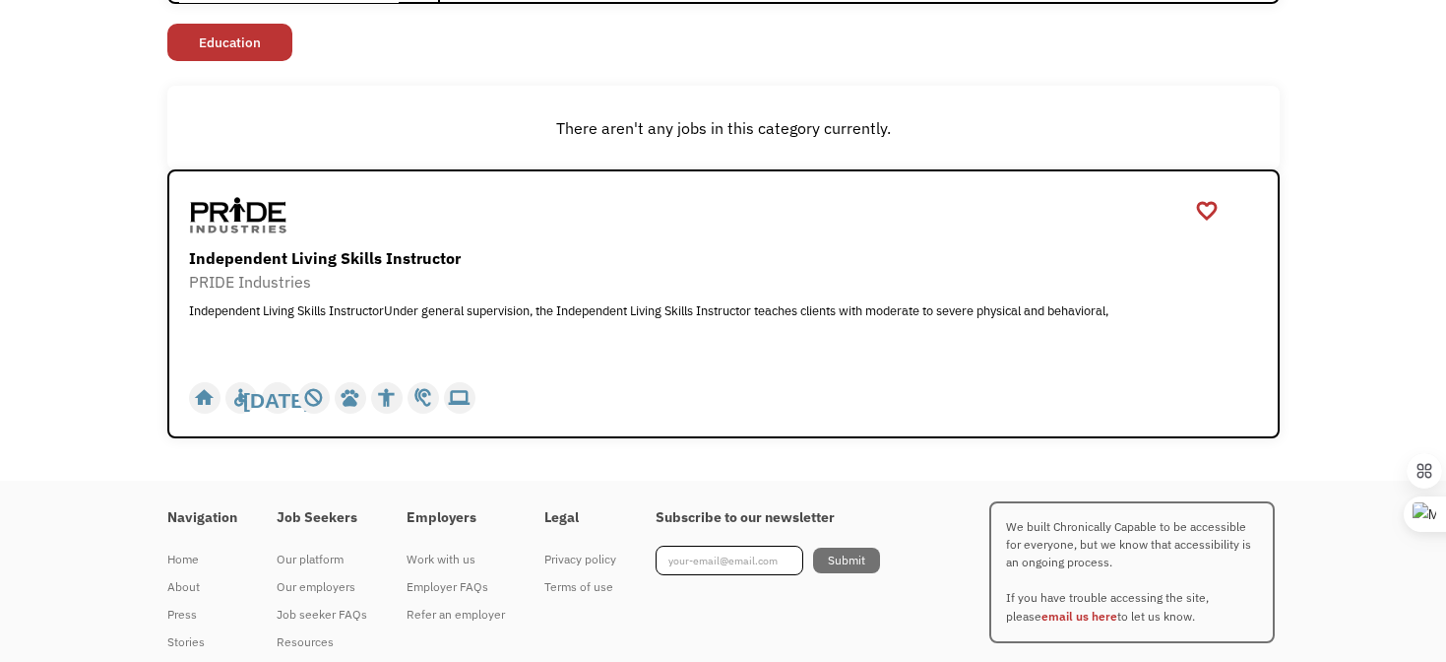
scroll to position [268, 0]
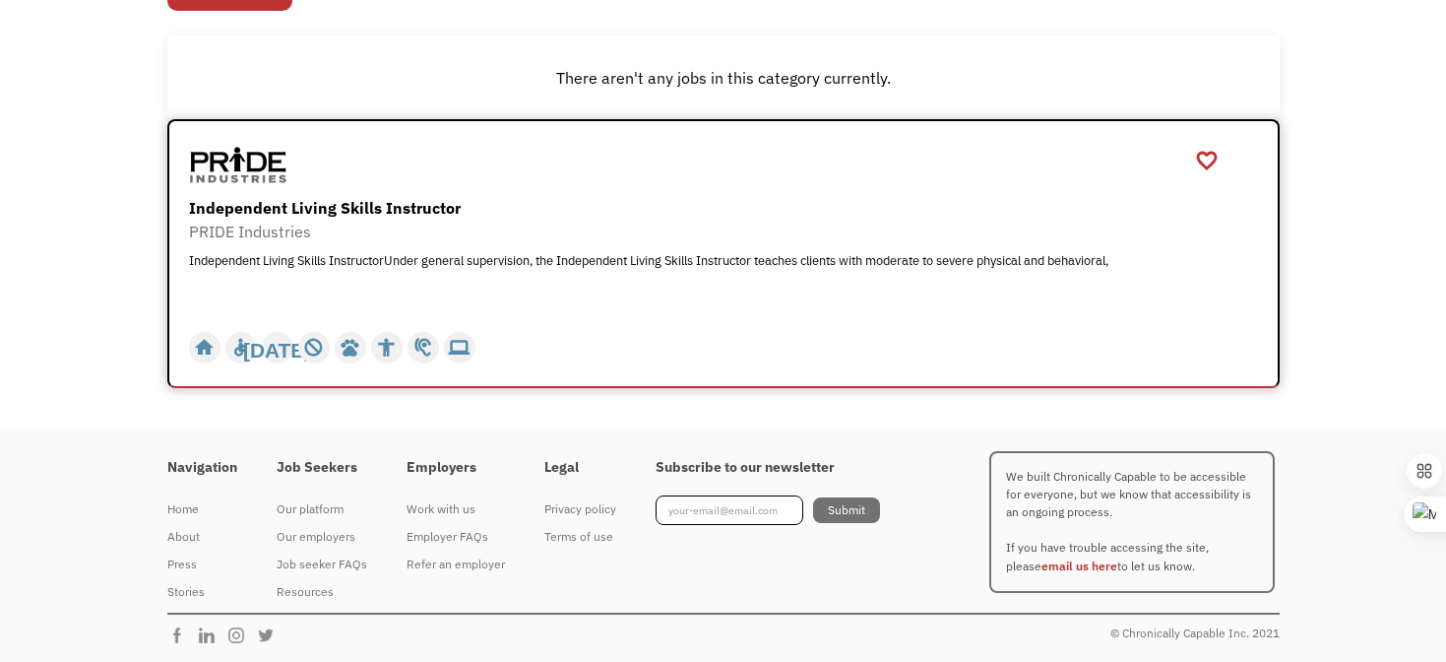
click at [300, 205] on div "Independent Living Skills Instructor" at bounding box center [726, 208] width 1074 height 24
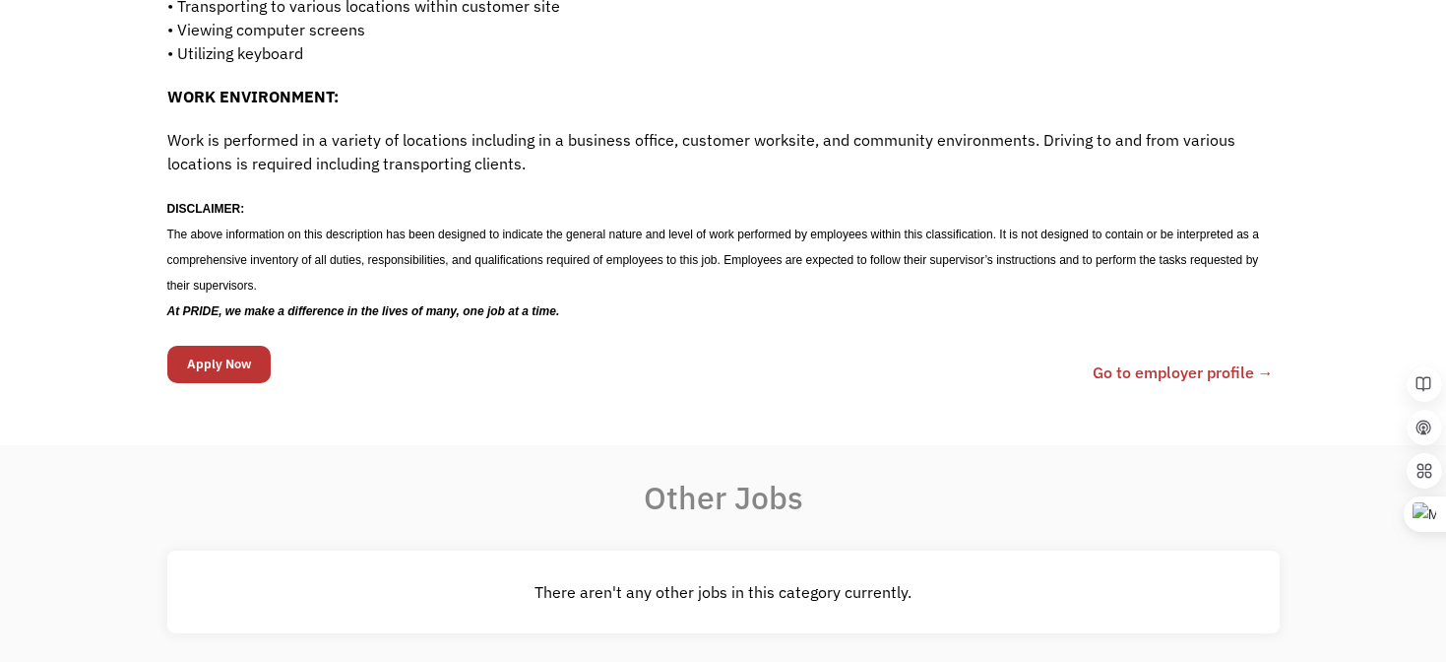
scroll to position [1631, 0]
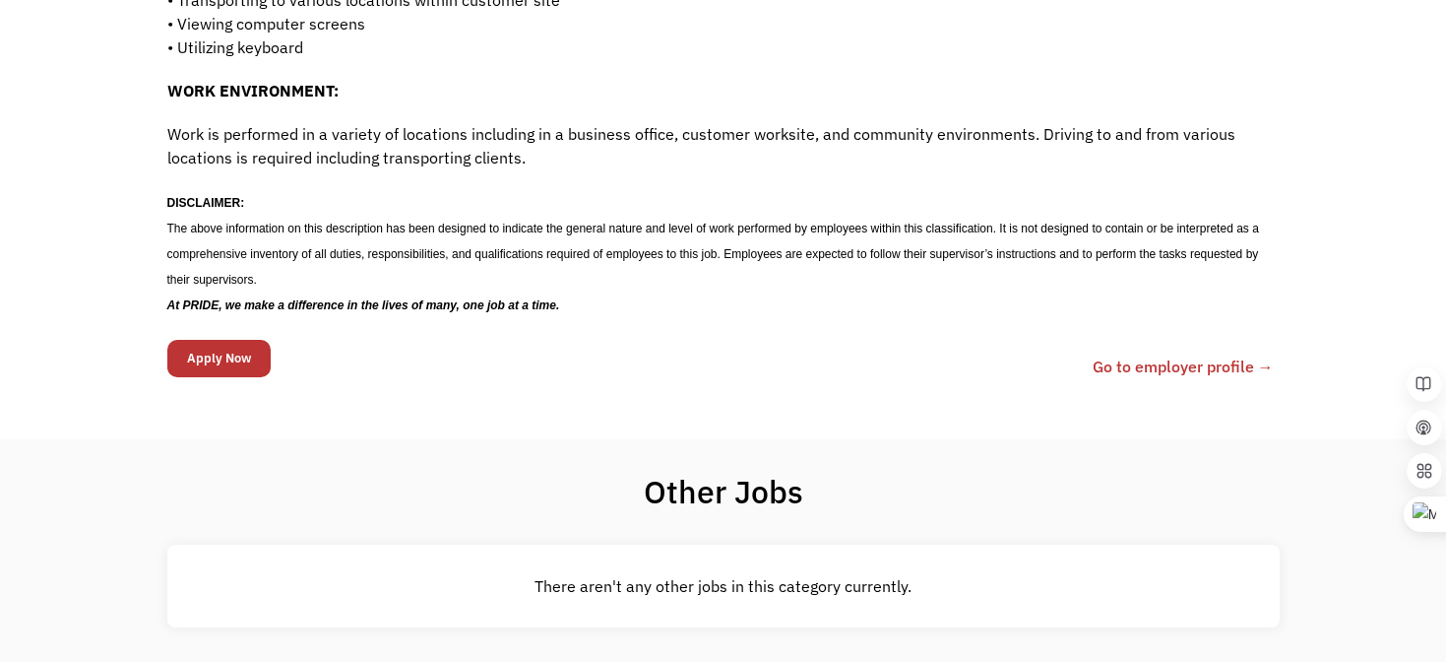
click at [1110, 360] on link "Go to employer profile →" at bounding box center [1183, 366] width 181 height 24
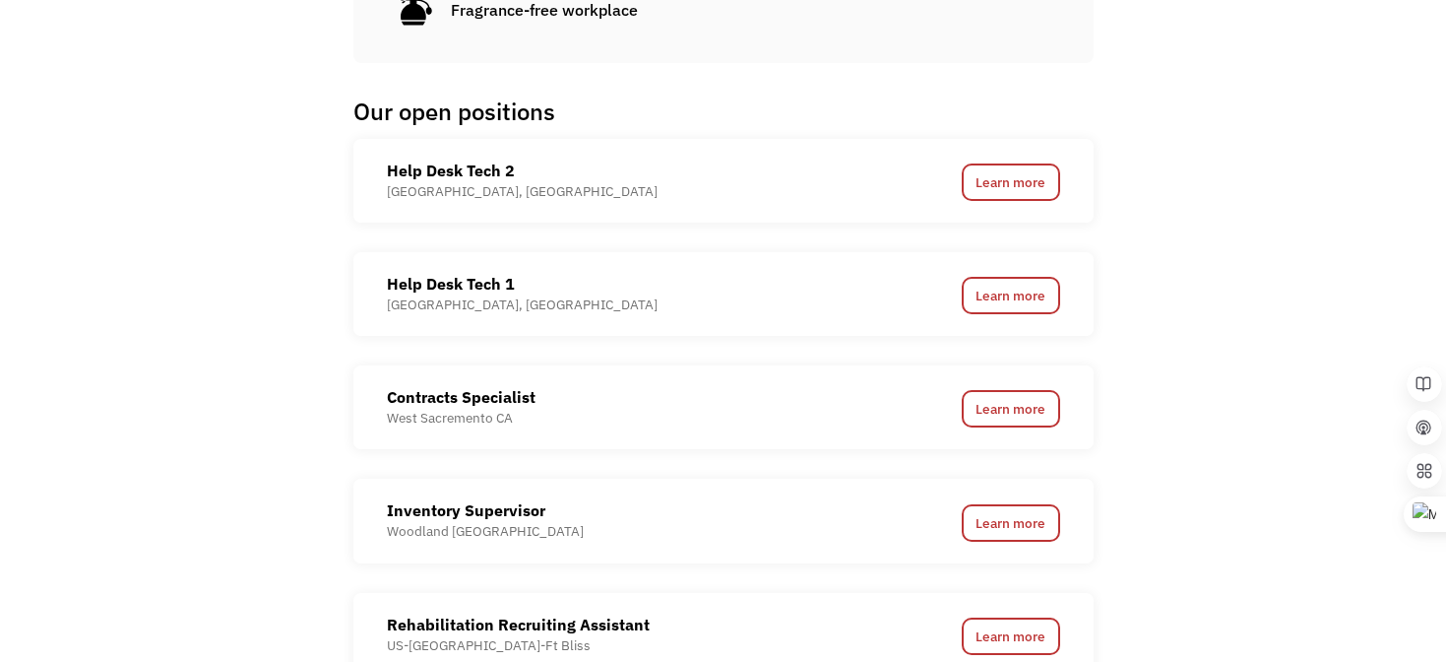
scroll to position [1372, 0]
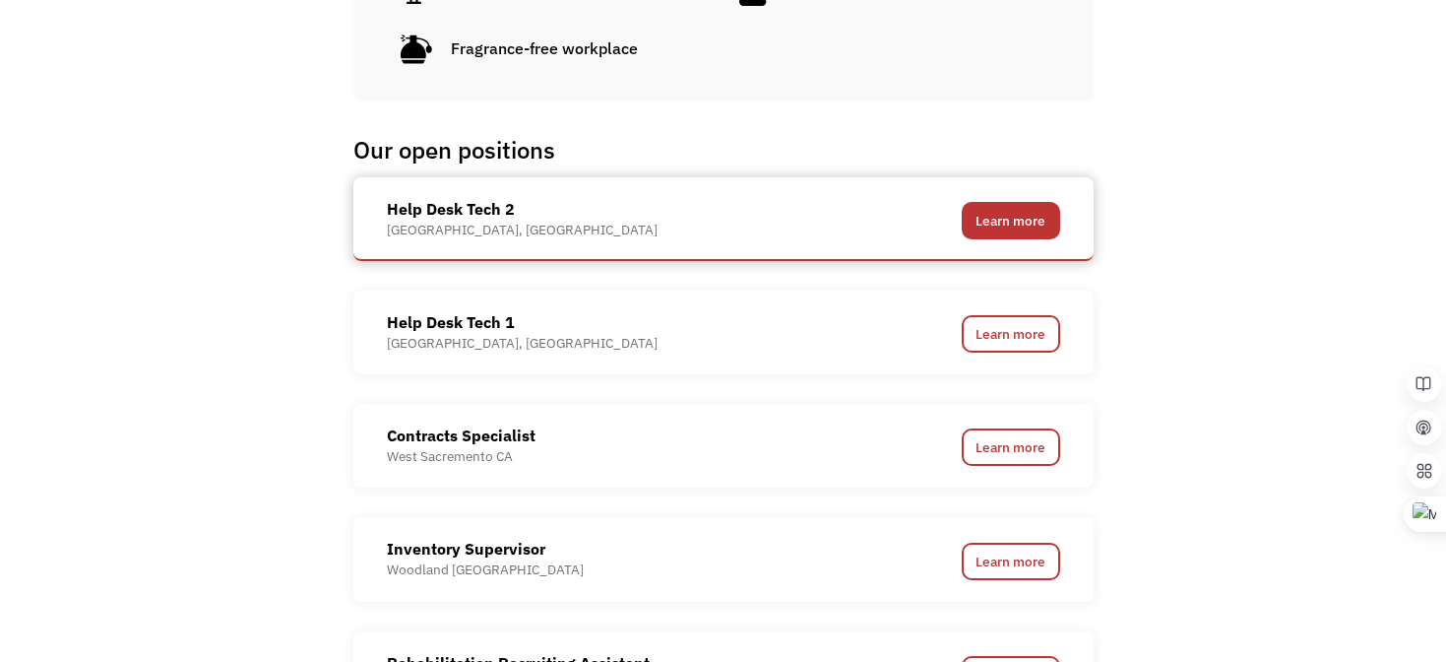
click at [1011, 231] on link "Learn more" at bounding box center [1011, 220] width 98 height 37
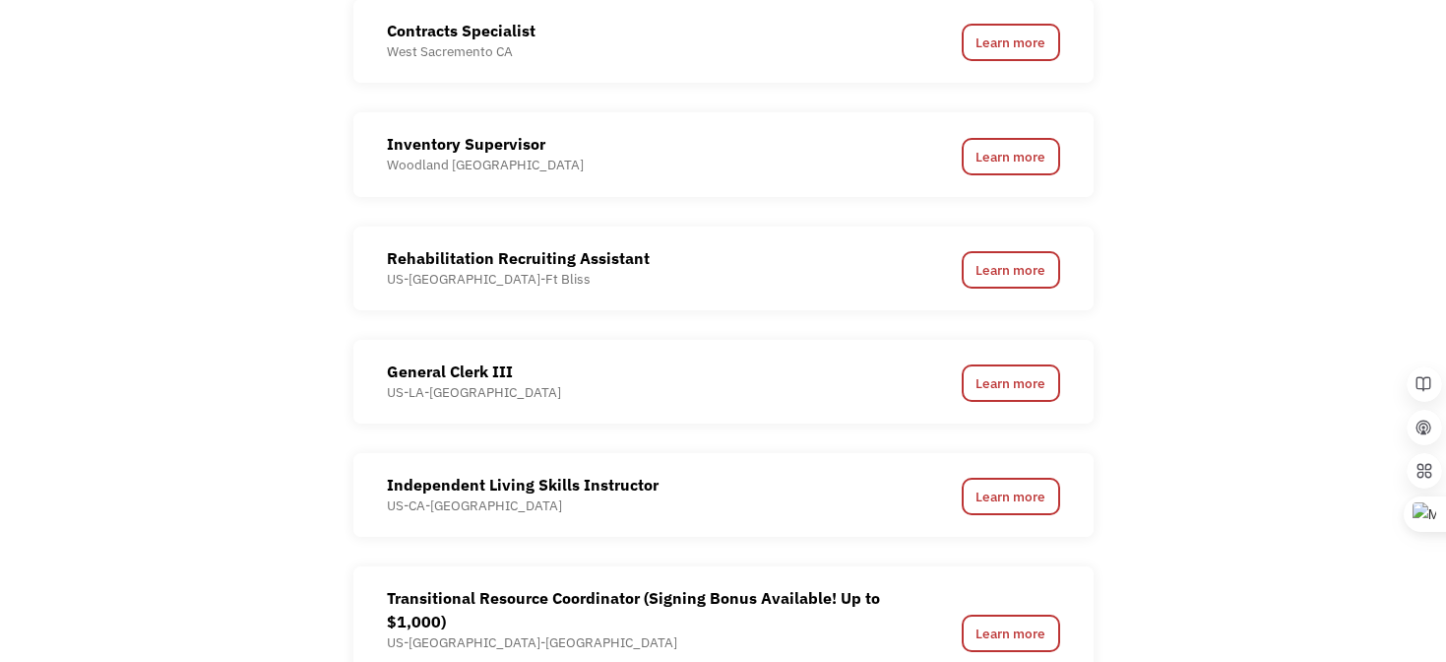
scroll to position [1790, 0]
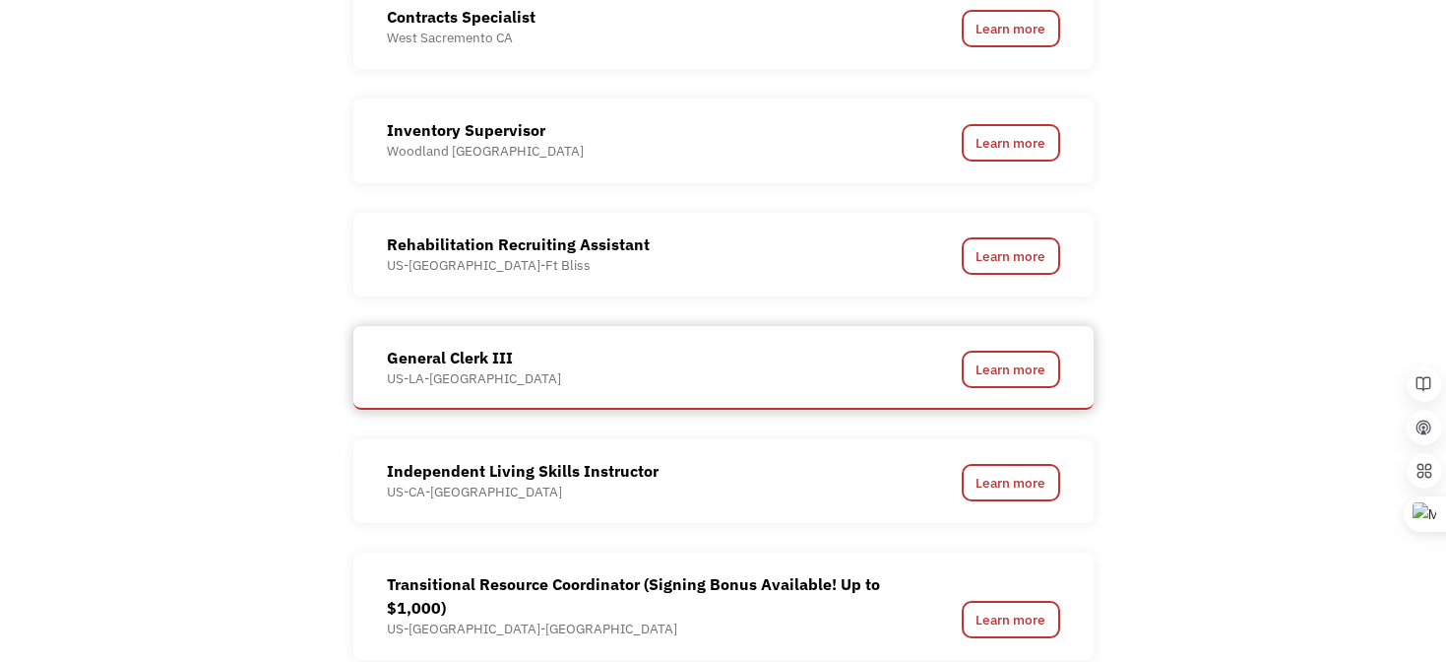
click at [762, 366] on div "General Clerk III US-LA-Fort Polk" at bounding box center [633, 367] width 492 height 42
click at [1004, 374] on link "Learn more" at bounding box center [1011, 369] width 98 height 37
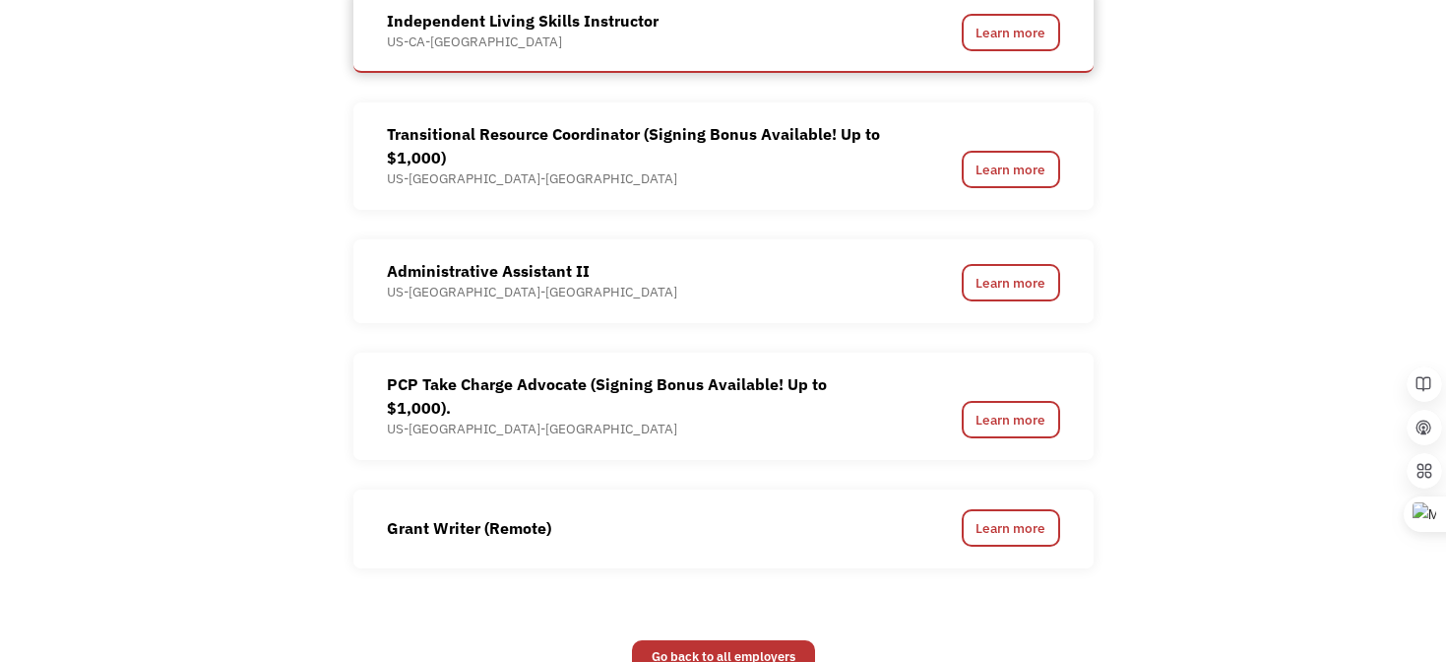
scroll to position [2247, 0]
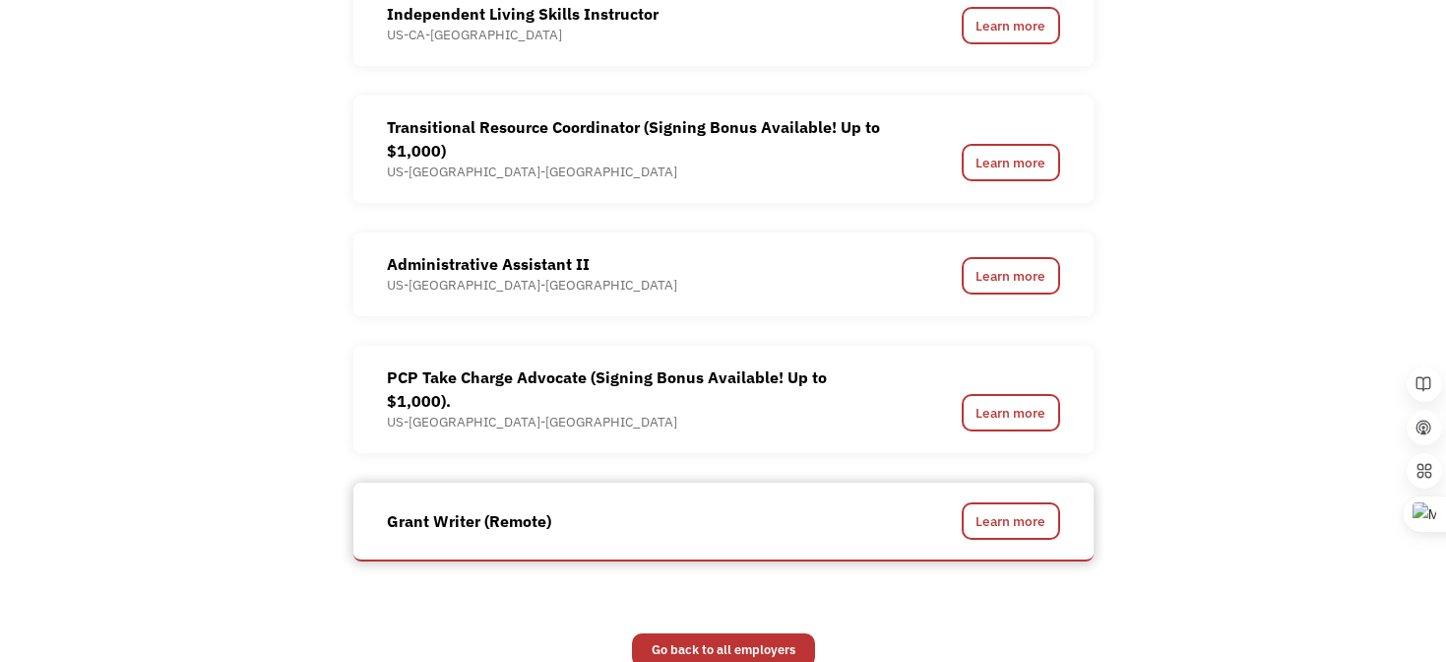
click at [559, 502] on div "Grant Writer (Remote)" at bounding box center [633, 520] width 492 height 37
click at [1024, 502] on link "Learn more" at bounding box center [1011, 520] width 98 height 37
